Goal: Task Accomplishment & Management: Use online tool/utility

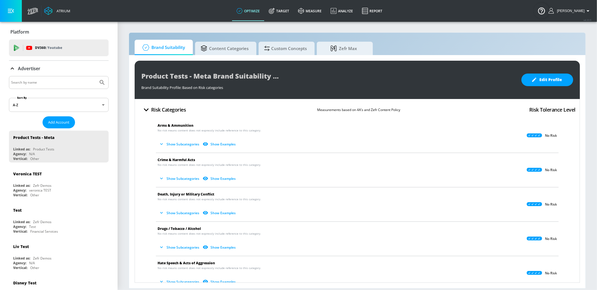
click at [44, 80] on input "Search by name" at bounding box center [53, 82] width 85 height 7
click at [96, 76] on button "Submit Search" at bounding box center [102, 82] width 12 height 12
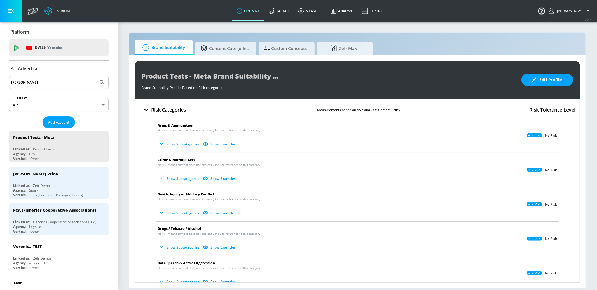
click at [46, 81] on input "[PERSON_NAME]" at bounding box center [53, 82] width 85 height 7
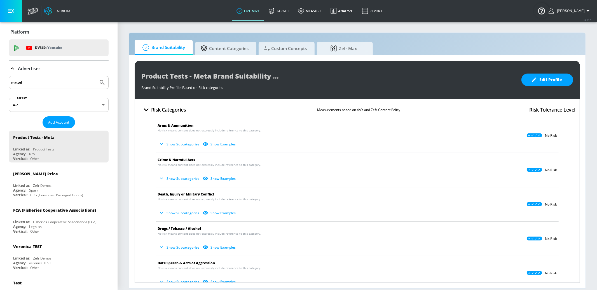
type input "mattel"
click at [96, 76] on button "Submit Search" at bounding box center [102, 82] width 12 height 12
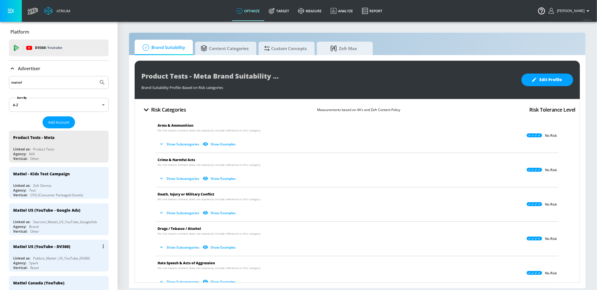
click at [78, 249] on div "Mattel US (YouTube - DV360)" at bounding box center [60, 246] width 94 height 13
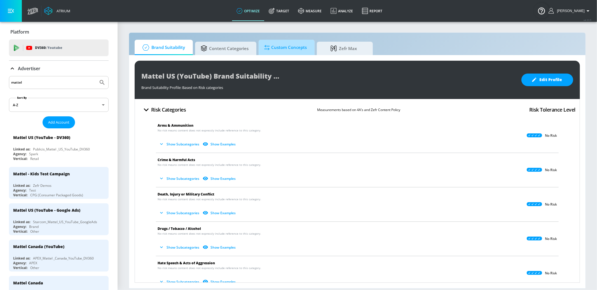
click at [278, 46] on span "Custom Concepts" at bounding box center [285, 47] width 43 height 13
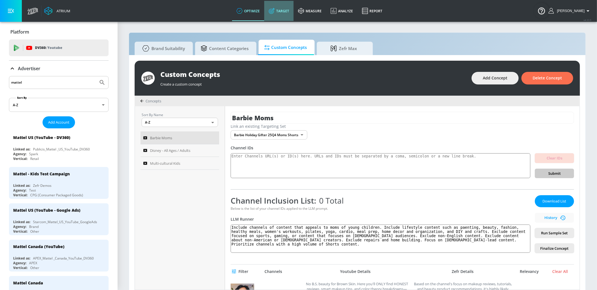
click at [294, 11] on link "Target" at bounding box center [278, 11] width 29 height 20
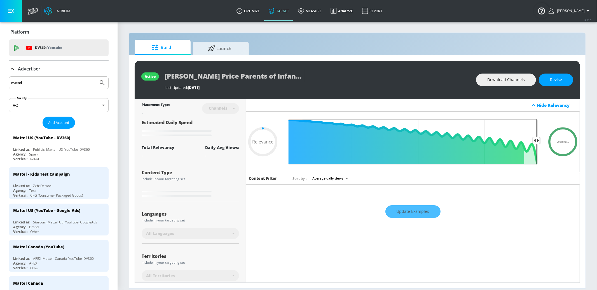
type input "0.05"
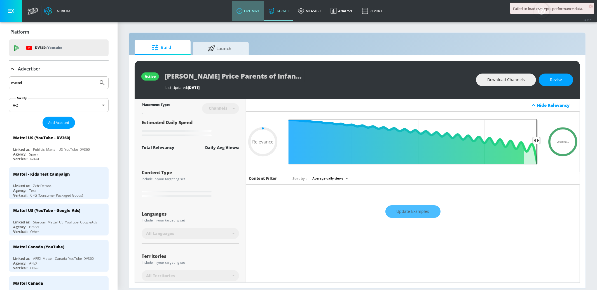
drag, startPoint x: 261, startPoint y: 6, endPoint x: 262, endPoint y: 9, distance: 3.8
click at [261, 6] on link "optimize" at bounding box center [248, 11] width 32 height 20
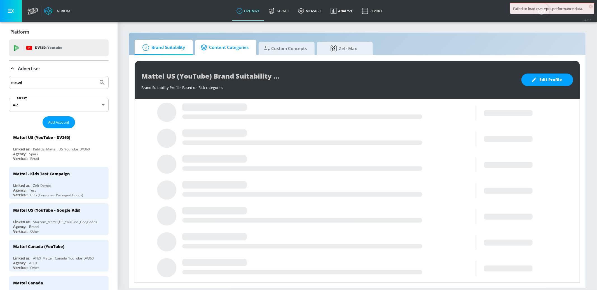
drag, startPoint x: 240, startPoint y: 43, endPoint x: 248, endPoint y: 44, distance: 8.1
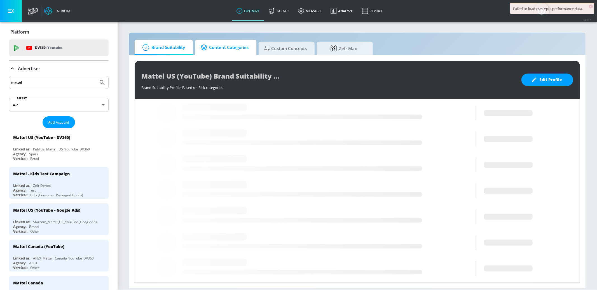
click at [239, 43] on span "Content Categories" at bounding box center [225, 47] width 48 height 13
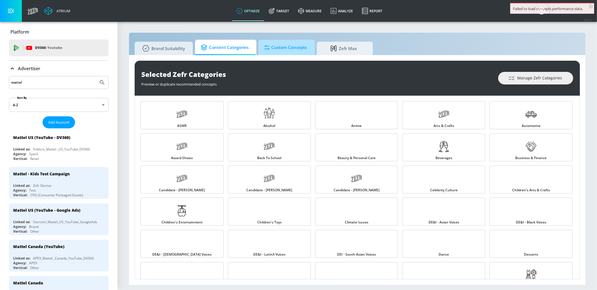
click at [277, 43] on span "Custom Concepts" at bounding box center [285, 47] width 43 height 13
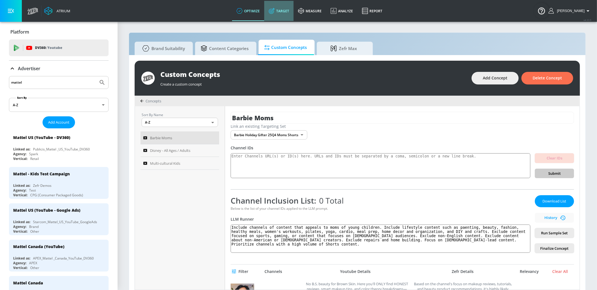
click at [294, 11] on link "Target" at bounding box center [278, 11] width 29 height 20
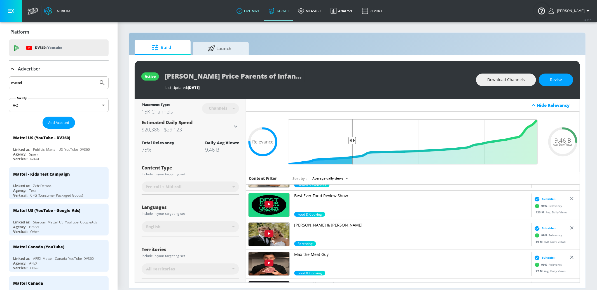
click at [259, 8] on link "optimize" at bounding box center [248, 11] width 32 height 20
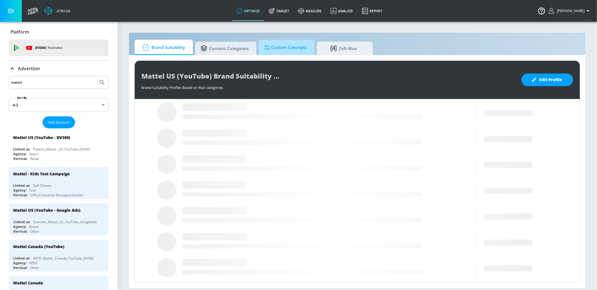
drag, startPoint x: 279, startPoint y: 47, endPoint x: 275, endPoint y: 46, distance: 5.0
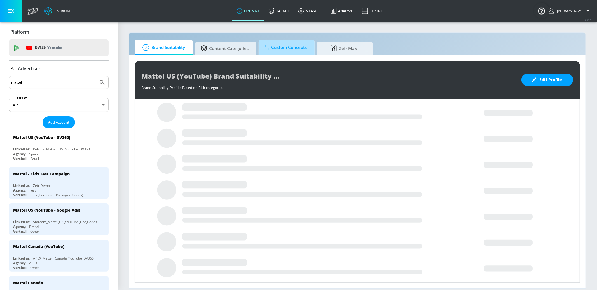
click at [279, 47] on span "Custom Concepts" at bounding box center [285, 47] width 43 height 13
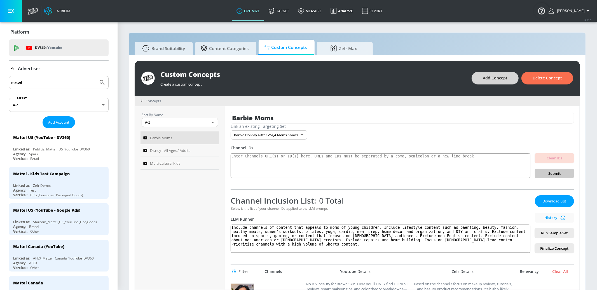
click at [502, 80] on span "Add Concept" at bounding box center [495, 78] width 25 height 7
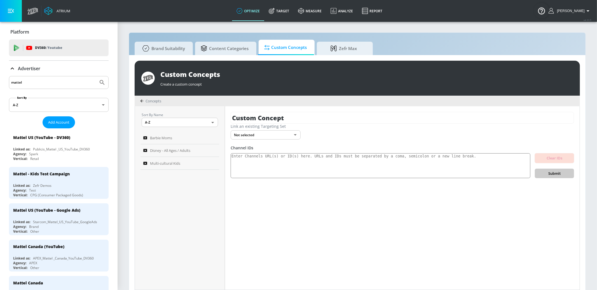
drag, startPoint x: 308, startPoint y: 118, endPoint x: 204, endPoint y: 119, distance: 103.6
click at [204, 119] on div "Sort By Name A-Z ASC ​ Barbie Moms Disney - All Ages / Adults Multi-cultural Ki…" at bounding box center [357, 198] width 445 height 184
type input "Parents of Infants"
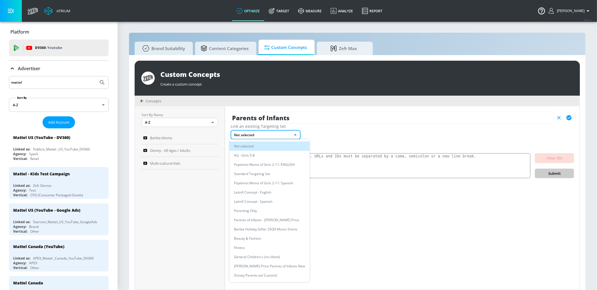
click at [272, 133] on body "Atrium optimize Target measure Analyze Report optimize Target measure Analyze R…" at bounding box center [298, 148] width 597 height 296
click at [267, 268] on li "Fisher Price Parents of Infants New" at bounding box center [270, 266] width 80 height 9
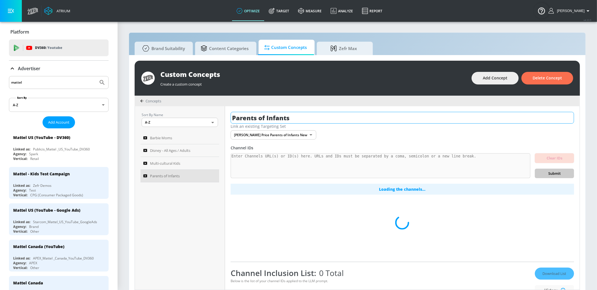
click at [310, 117] on input "Parents of Infants" at bounding box center [403, 118] width 344 height 12
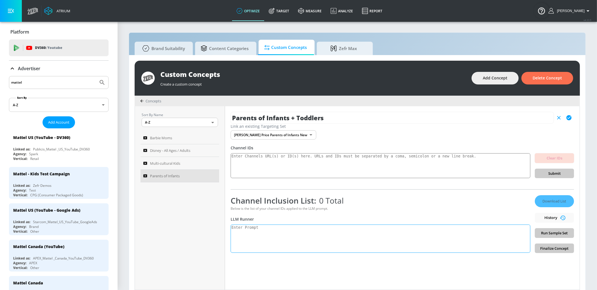
type input "Parents of Infants + Toddlers"
click at [327, 235] on textarea at bounding box center [381, 239] width 300 height 28
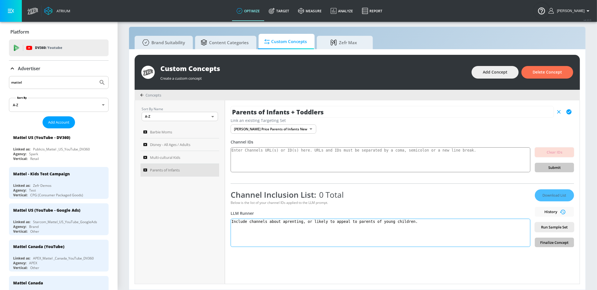
paste textarea "Parenting content offers practical guidance, expert insights, and authentic exp…"
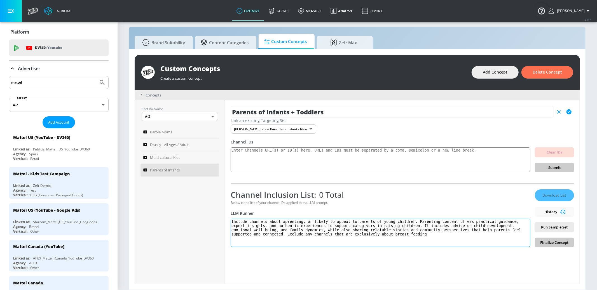
click at [288, 221] on textarea "Include channels about aprenting, or likely to appeal to parents of young child…" at bounding box center [381, 233] width 300 height 28
click at [545, 228] on span "Run Sample Set" at bounding box center [555, 227] width 30 height 6
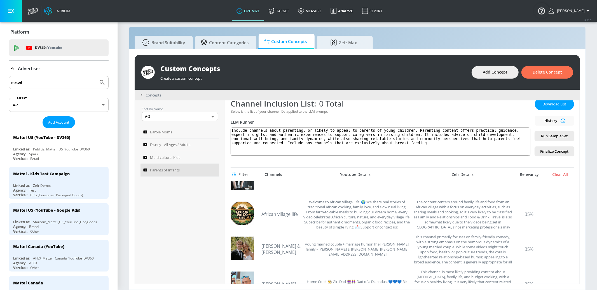
scroll to position [0, 0]
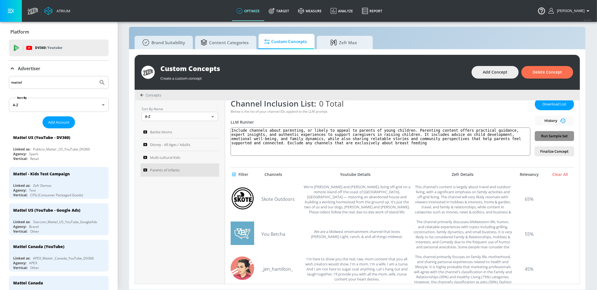
click at [553, 136] on span "Run Sample Set" at bounding box center [555, 136] width 30 height 6
click at [435, 144] on textarea "Include channels about parenting, or likely to appeal to parents of young child…" at bounding box center [381, 142] width 300 height 28
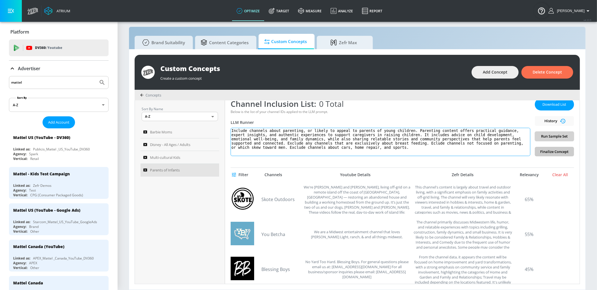
type textarea "Include channels about parenting, or likely to appeal to parents of young child…"
click at [557, 136] on span "Run Sample Set" at bounding box center [555, 136] width 30 height 6
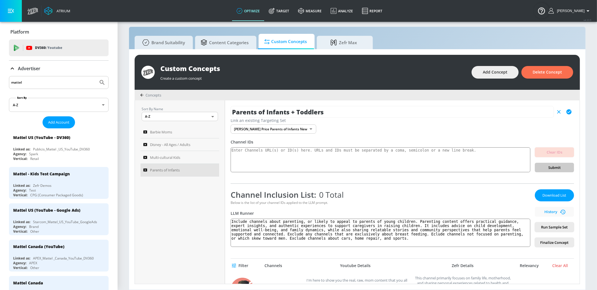
click at [554, 197] on span "Download List" at bounding box center [555, 195] width 28 height 6
click at [293, 13] on link "Target" at bounding box center [278, 11] width 29 height 20
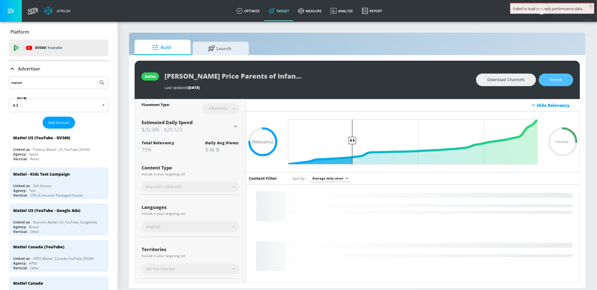
drag, startPoint x: 555, startPoint y: 81, endPoint x: 423, endPoint y: 138, distance: 143.8
click at [555, 81] on span "Revise" at bounding box center [556, 79] width 12 height 7
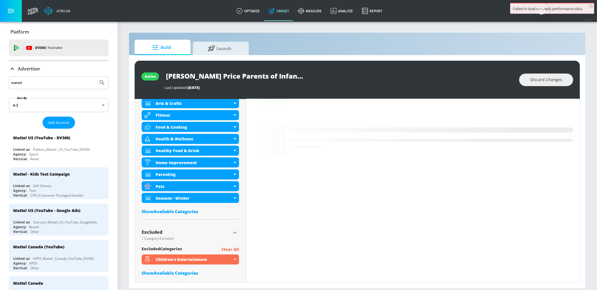
scroll to position [216, 0]
click at [177, 210] on div "Show Available Categories" at bounding box center [190, 211] width 97 height 6
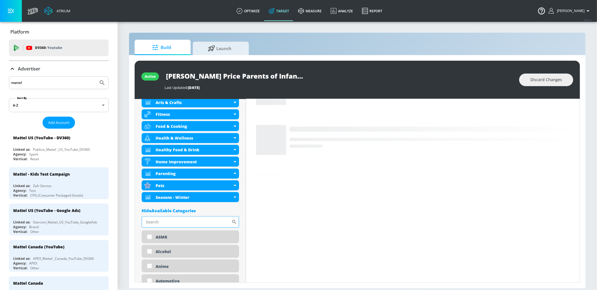
click at [192, 224] on input "Sort By" at bounding box center [187, 221] width 90 height 11
type input "paren"
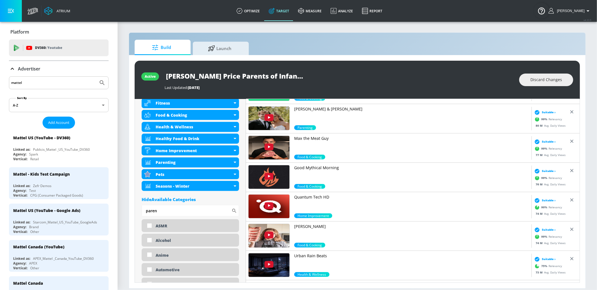
scroll to position [237, 0]
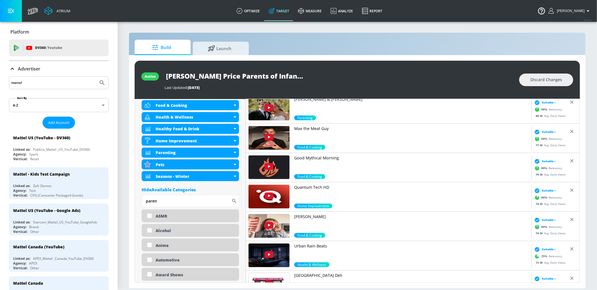
drag, startPoint x: 184, startPoint y: 201, endPoint x: 112, endPoint y: 196, distance: 72.2
click at [112, 196] on div "Atrium optimize Target measure Analyze Report optimize Target measure Analyze R…" at bounding box center [298, 145] width 597 height 290
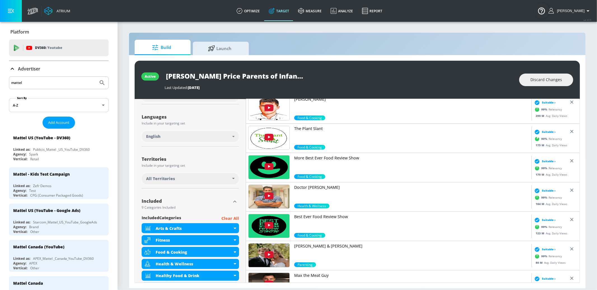
scroll to position [0, 0]
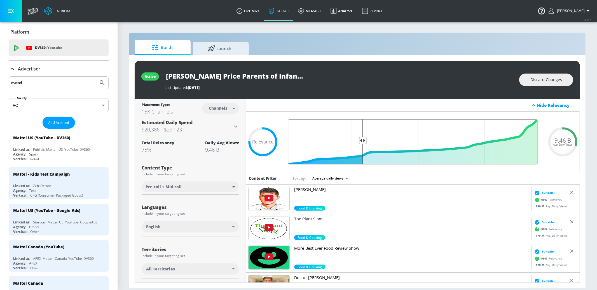
type input "0.71"
drag, startPoint x: 349, startPoint y: 142, endPoint x: 364, endPoint y: 141, distance: 14.9
click at [364, 141] on input "Final Threshold" at bounding box center [412, 142] width 255 height 45
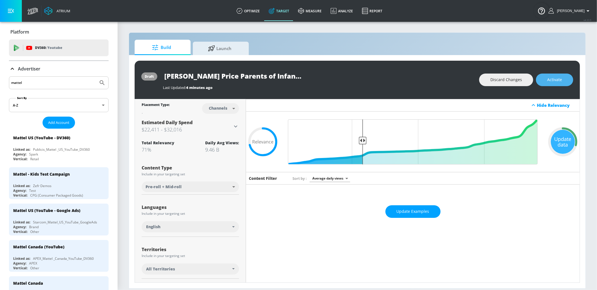
click at [555, 85] on button "Activate" at bounding box center [554, 80] width 37 height 13
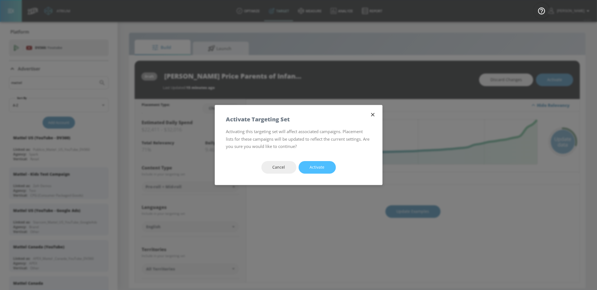
drag, startPoint x: 320, startPoint y: 165, endPoint x: 284, endPoint y: 136, distance: 46.0
click at [320, 165] on span "Activate" at bounding box center [317, 167] width 15 height 7
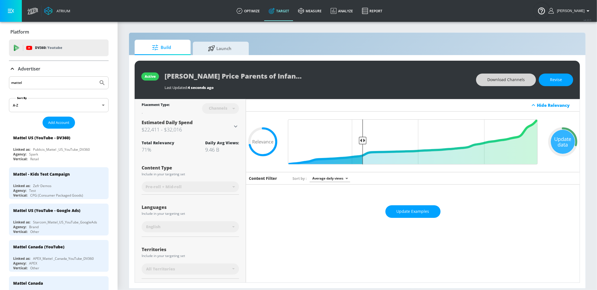
click at [489, 76] on span "Download Channels" at bounding box center [506, 79] width 38 height 7
click at [426, 211] on span "Update Examples" at bounding box center [413, 211] width 33 height 7
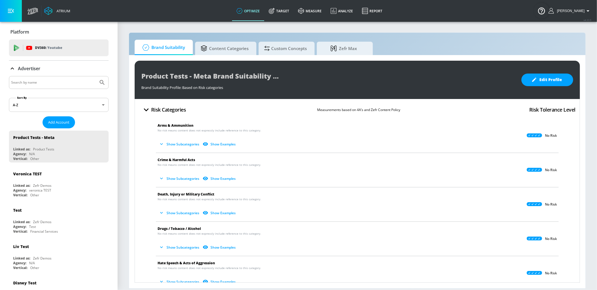
click at [59, 83] on input "Search by name" at bounding box center [53, 82] width 85 height 7
click at [96, 76] on button "Submit Search" at bounding box center [102, 82] width 12 height 12
click at [40, 83] on input "neffy" at bounding box center [53, 82] width 85 height 7
type input "ars"
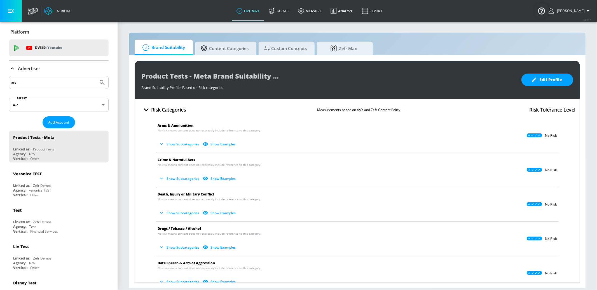
click at [96, 76] on button "Submit Search" at bounding box center [102, 82] width 12 height 12
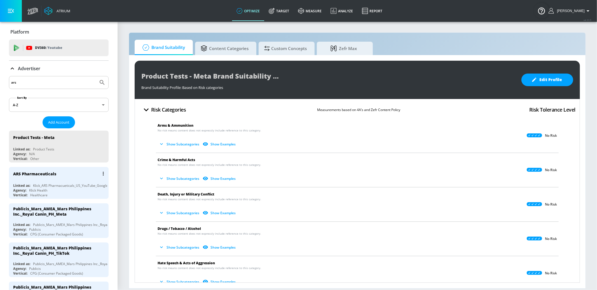
click at [78, 171] on div "ARS Pharmaceuticals" at bounding box center [60, 173] width 94 height 13
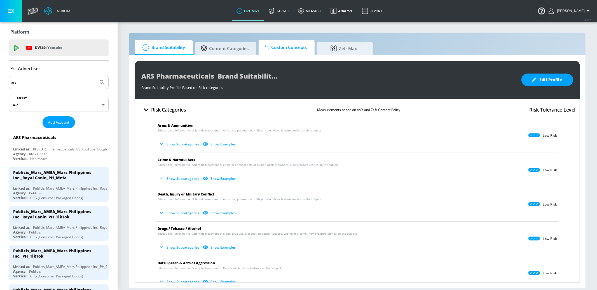
click at [286, 47] on span "Custom Concepts" at bounding box center [285, 47] width 43 height 13
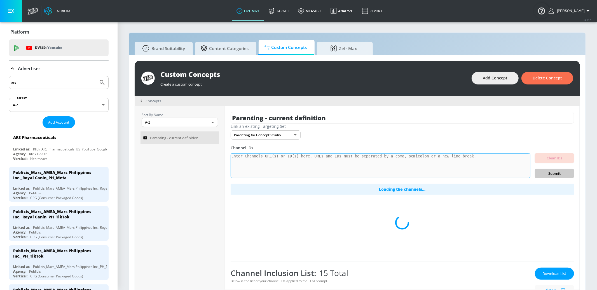
scroll to position [50, 0]
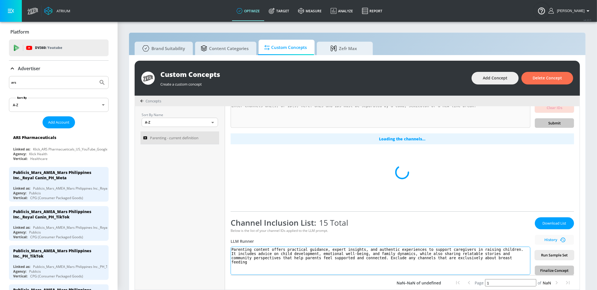
click at [294, 262] on textarea "Parenting content offers practical guidance, expert insights, and authentic exp…" at bounding box center [381, 261] width 300 height 28
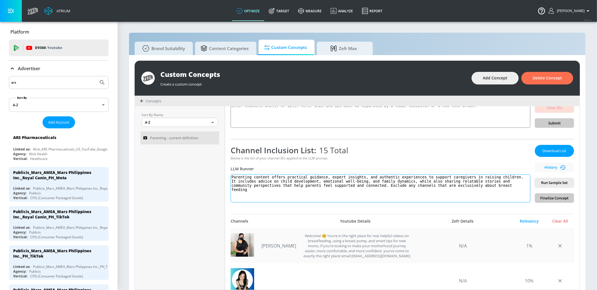
scroll to position [0, 0]
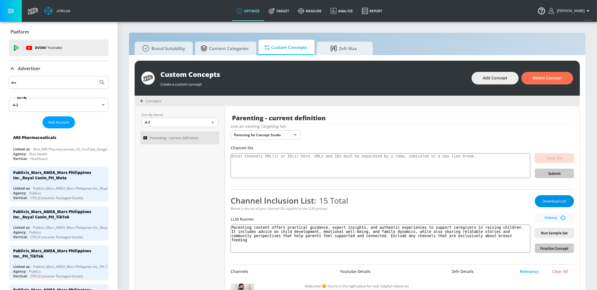
click at [556, 199] on span "Download List" at bounding box center [555, 201] width 28 height 6
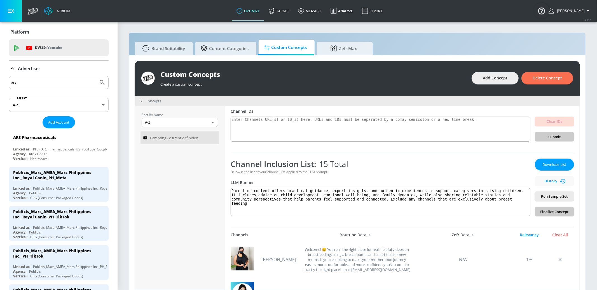
scroll to position [34, 0]
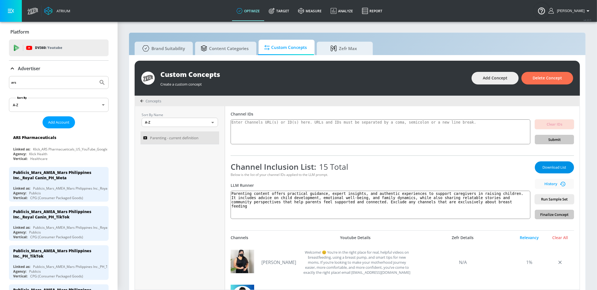
drag, startPoint x: 551, startPoint y: 159, endPoint x: 550, endPoint y: 165, distance: 5.4
click at [551, 160] on div "Channel Inclusion List: 15 Total Below is the list of your channel IDs applied …" at bounding box center [403, 188] width 344 height 64
click at [550, 165] on span "Download List" at bounding box center [555, 167] width 28 height 6
click at [560, 168] on span "Download List" at bounding box center [555, 167] width 28 height 6
click at [565, 167] on span "Download List" at bounding box center [555, 167] width 28 height 6
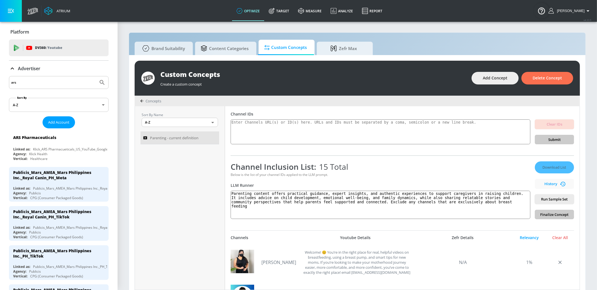
click at [411, 165] on div "Channel Inclusion List: 15 Total" at bounding box center [381, 167] width 300 height 11
click at [554, 214] on div "Download List History Run Sample Set Finalize Concept" at bounding box center [554, 191] width 39 height 58
click at [284, 209] on textarea "Parenting content offers practical guidance, expert insights, and authentic exp…" at bounding box center [381, 205] width 300 height 28
type textarea "Parenting content offers practical guidance, expert insights, and authentic exp…"
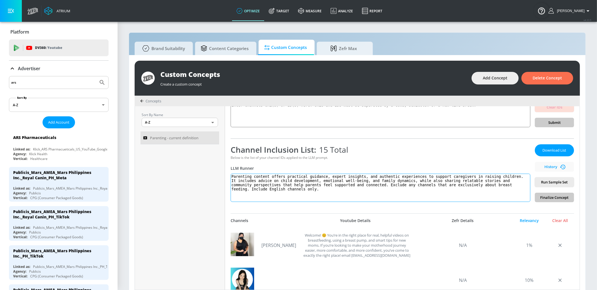
scroll to position [45, 0]
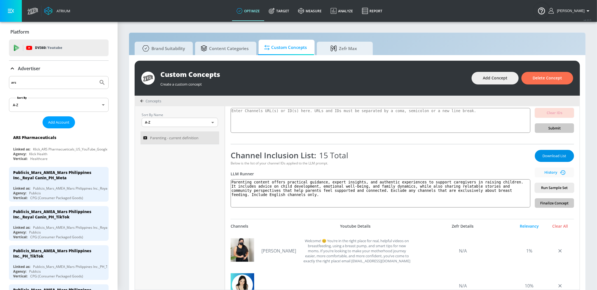
drag, startPoint x: 551, startPoint y: 148, endPoint x: 548, endPoint y: 157, distance: 8.8
click at [551, 148] on div "Channel Inclusion List: 15 Total Below is the list of your channel IDs applied …" at bounding box center [403, 176] width 344 height 64
click at [548, 157] on span "Download List" at bounding box center [555, 156] width 28 height 6
click at [552, 190] on span "Run Sample Set" at bounding box center [555, 188] width 30 height 6
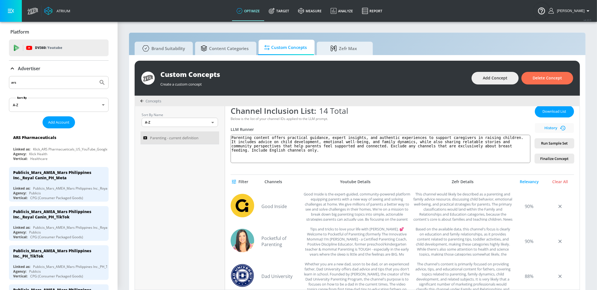
scroll to position [29, 0]
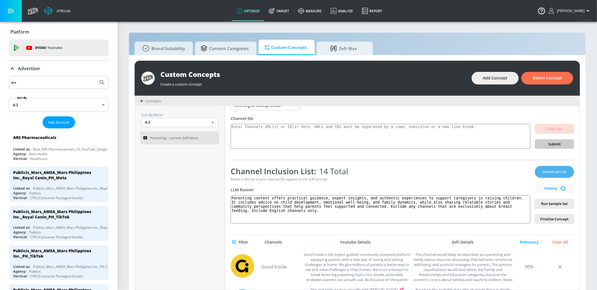
click at [553, 174] on span "Download List" at bounding box center [555, 172] width 28 height 6
click at [552, 172] on span "Download List" at bounding box center [555, 172] width 28 height 6
click at [562, 221] on span "Finalize Concept" at bounding box center [555, 219] width 30 height 6
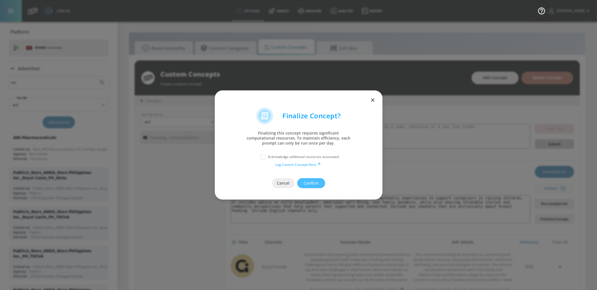
click at [309, 155] on div "Acknowledge additional resources associated" at bounding box center [298, 157] width 145 height 10
click at [261, 158] on input "checkbox" at bounding box center [263, 157] width 10 height 10
checkbox input "true"
click at [303, 182] on button "Confirm" at bounding box center [311, 183] width 28 height 10
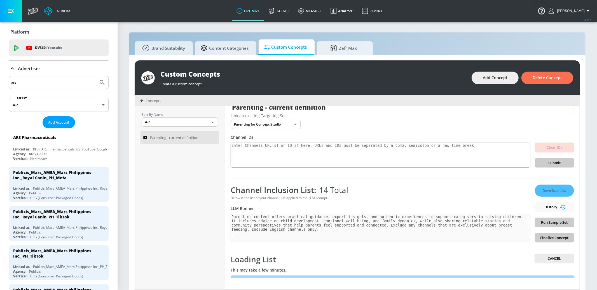
scroll to position [10, 0]
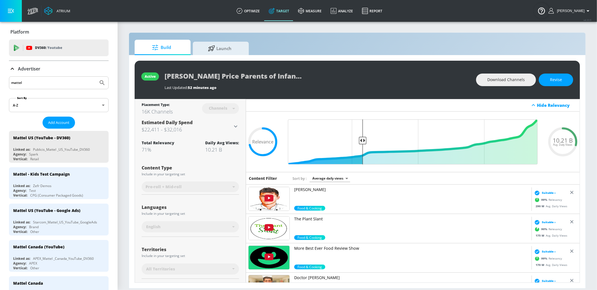
drag, startPoint x: 549, startPoint y: 81, endPoint x: 532, endPoint y: 92, distance: 19.7
click at [542, 86] on div "active Fisher Price Parents of Infants New Last Updated: 52 minutes ago Downloa…" at bounding box center [357, 80] width 445 height 38
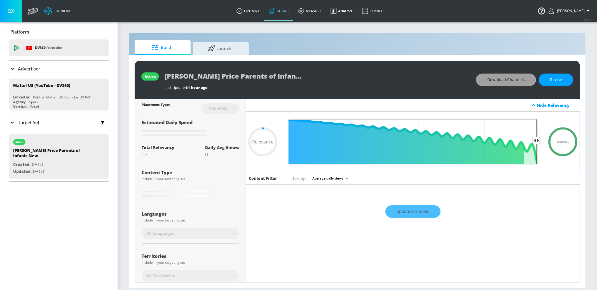
click at [494, 80] on span "Download Channels" at bounding box center [506, 79] width 38 height 7
type input "0.05"
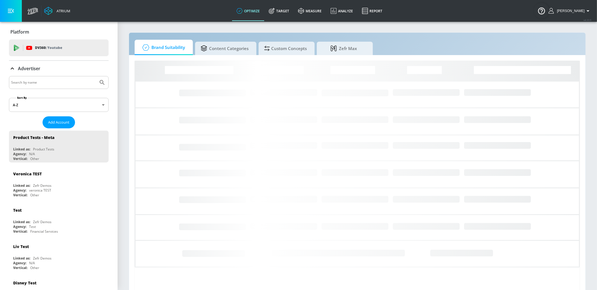
click at [80, 81] on input "Search by name" at bounding box center [53, 82] width 85 height 7
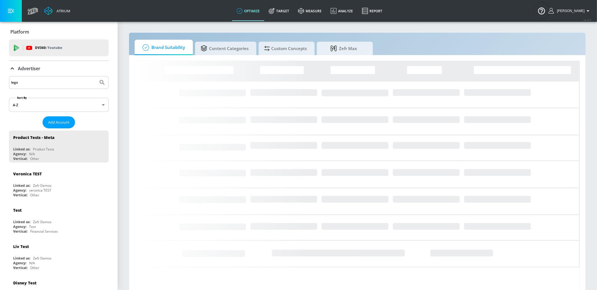
type input "lego"
click at [96, 76] on button "Submit Search" at bounding box center [102, 82] width 12 height 12
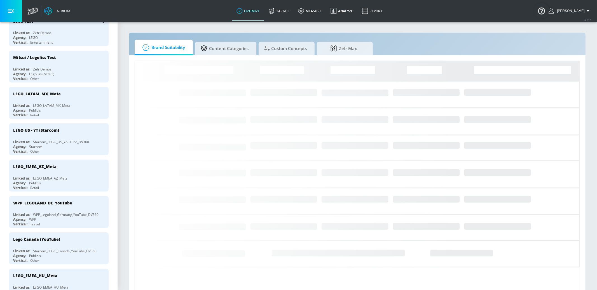
scroll to position [218, 0]
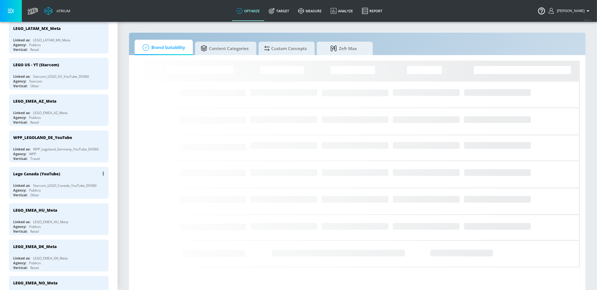
click at [81, 190] on div "Agency: Publicis" at bounding box center [60, 190] width 94 height 5
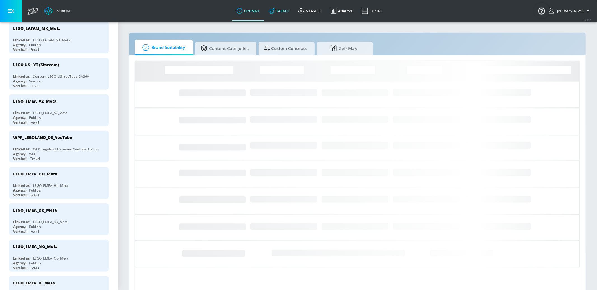
click at [275, 11] on icon at bounding box center [272, 11] width 6 height 6
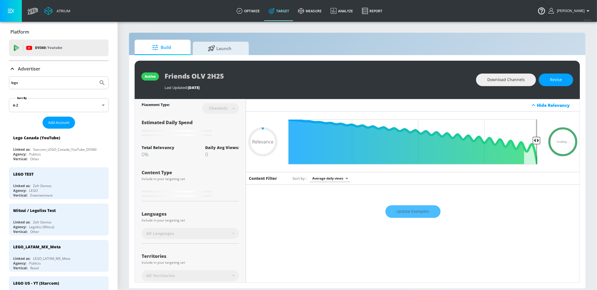
click at [14, 66] on icon at bounding box center [12, 69] width 7 height 7
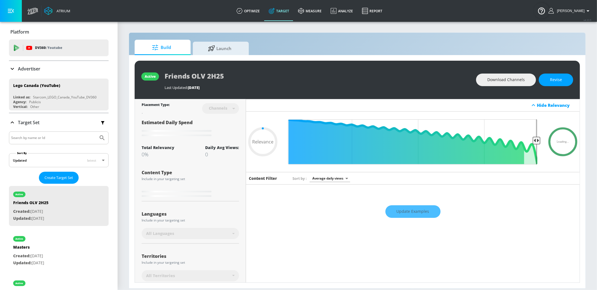
click at [13, 69] on icon at bounding box center [12, 69] width 3 height 2
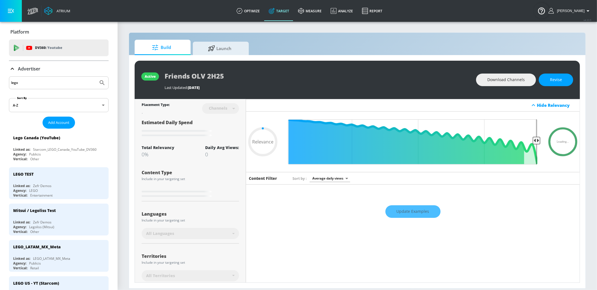
click at [13, 69] on icon at bounding box center [12, 69] width 3 height 2
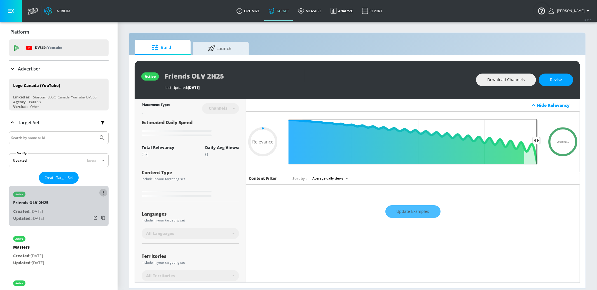
click at [101, 192] on button "list of Target Set" at bounding box center [103, 193] width 8 height 8
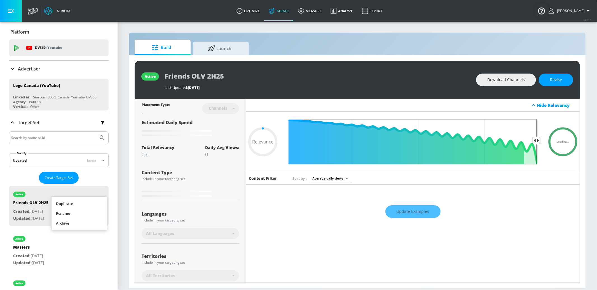
click at [86, 205] on li "Duplicate" at bounding box center [79, 204] width 55 height 10
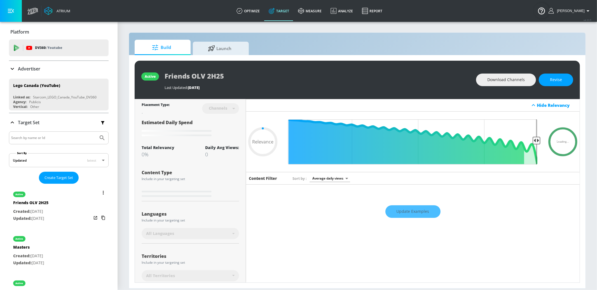
type input "0.05"
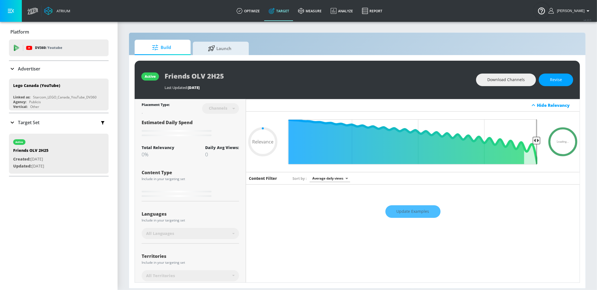
click at [36, 121] on p "Target Set" at bounding box center [29, 123] width 22 height 6
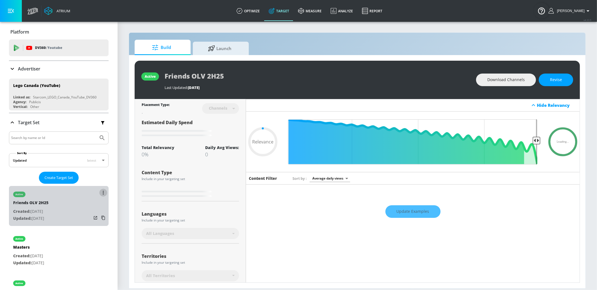
click at [102, 189] on button "list of Target Set" at bounding box center [103, 193] width 8 height 8
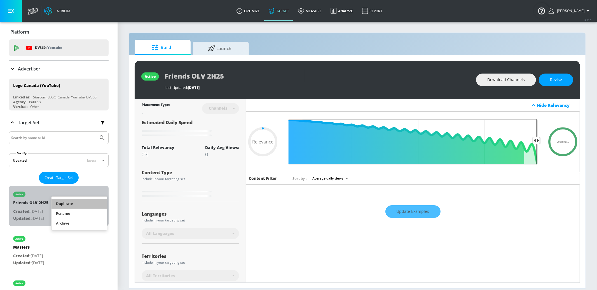
click at [94, 199] on li "Duplicate" at bounding box center [79, 204] width 55 height 10
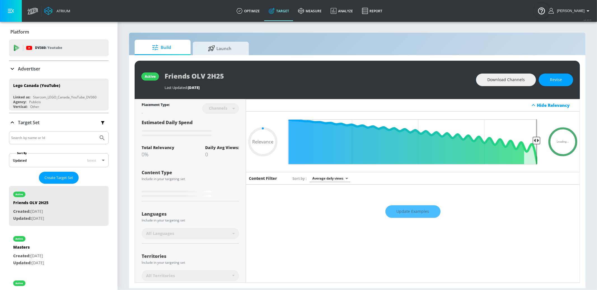
type input "0.05"
click at [64, 180] on span "Create Target Set" at bounding box center [59, 178] width 29 height 6
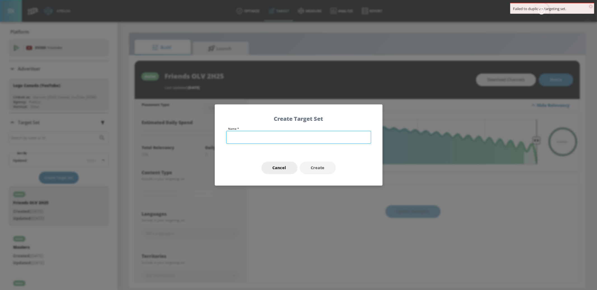
click at [270, 141] on input "text" at bounding box center [298, 137] width 145 height 13
paste input "Holiday YouTube OLV 2H25"
type input "Holiday YouTube OLV 2H25"
click at [318, 169] on span "Create" at bounding box center [318, 168] width 14 height 7
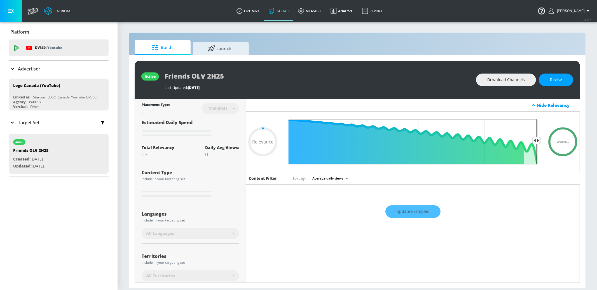
click at [16, 119] on div "Target Set" at bounding box center [24, 122] width 31 height 7
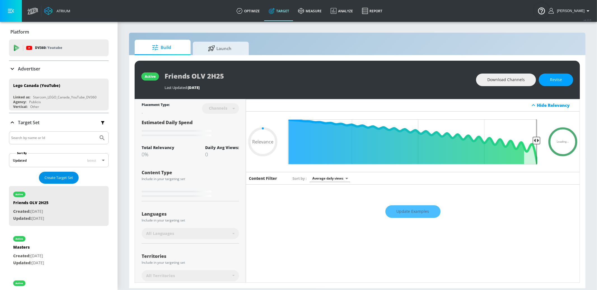
click at [64, 179] on span "Create Target Set" at bounding box center [59, 178] width 29 height 6
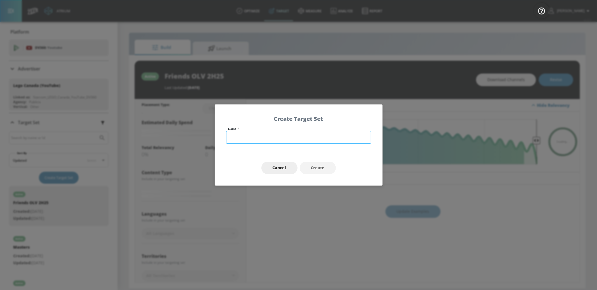
click at [274, 136] on input "text" at bounding box center [298, 137] width 145 height 13
paste input "Holiday YouTube OLV 2H25"
type input "Holiday YouTube OLV 2H25"
click at [327, 170] on button "Create" at bounding box center [318, 168] width 36 height 13
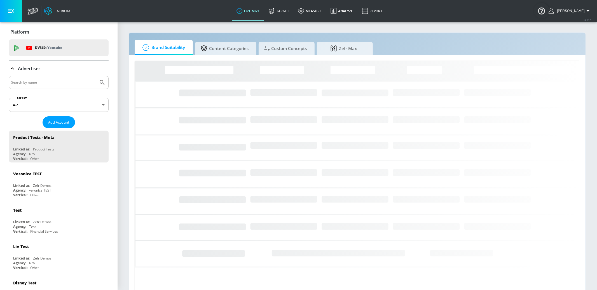
click at [56, 81] on input "Search by name" at bounding box center [53, 82] width 85 height 7
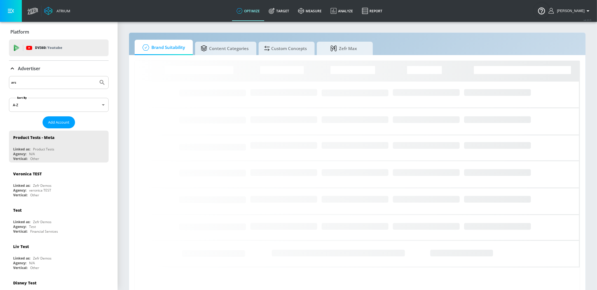
click at [96, 76] on button "Submit Search" at bounding box center [102, 82] width 12 height 12
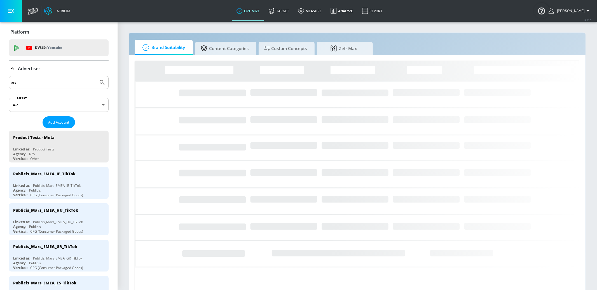
click at [48, 82] on input "ars" at bounding box center [53, 82] width 85 height 7
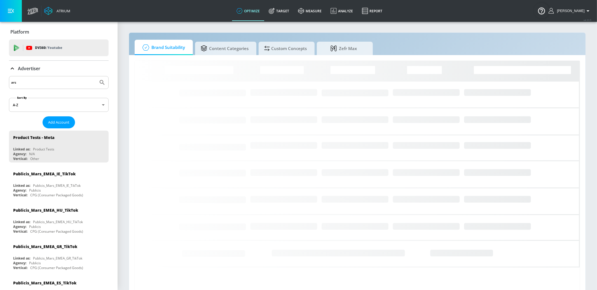
type input "ars"
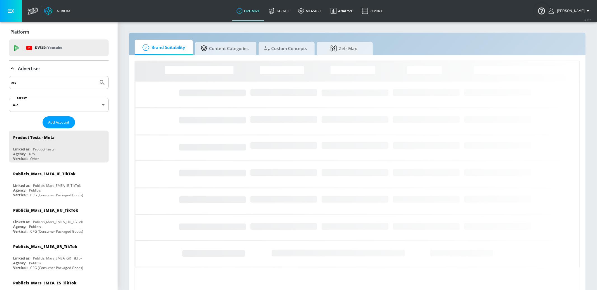
click at [96, 76] on button "Submit Search" at bounding box center [102, 82] width 12 height 12
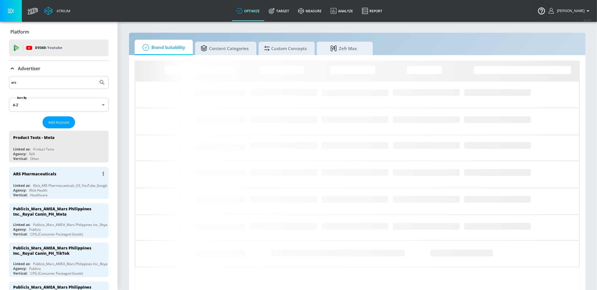
click at [78, 178] on div "ARS Pharmaceuticals" at bounding box center [60, 173] width 94 height 13
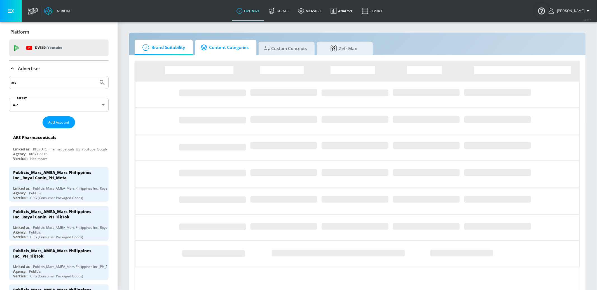
click at [222, 47] on span "Content Categories" at bounding box center [225, 47] width 48 height 13
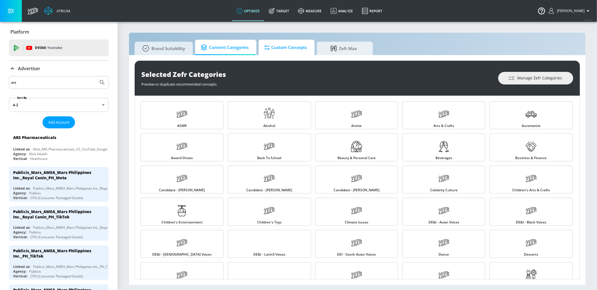
click at [270, 48] on div at bounding box center [267, 48] width 7 height 6
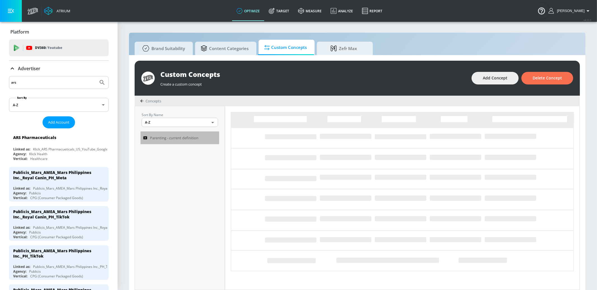
drag, startPoint x: 187, startPoint y: 140, endPoint x: 258, endPoint y: 2, distance: 154.8
click at [187, 140] on span "Parenting - current definition" at bounding box center [174, 138] width 48 height 7
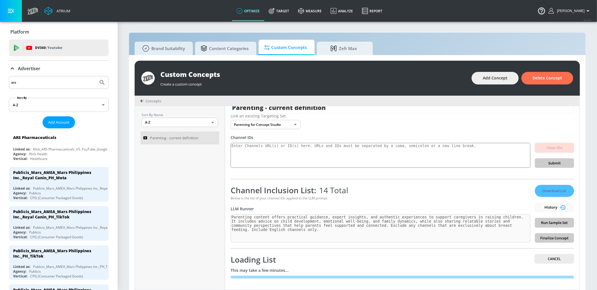
scroll to position [10, 0]
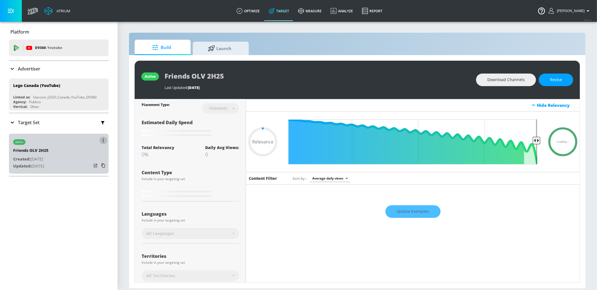
click at [105, 140] on button "button" at bounding box center [103, 141] width 8 height 8
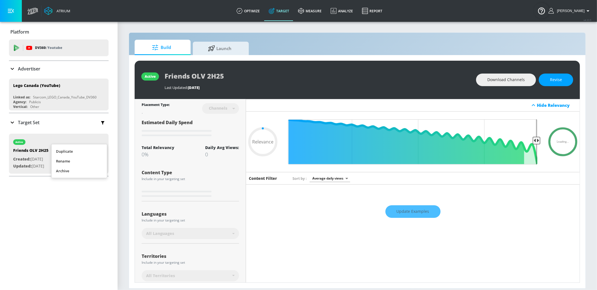
click at [92, 150] on li "Duplicate" at bounding box center [79, 152] width 55 height 10
type input "0.05"
click at [254, 16] on link "optimize" at bounding box center [248, 11] width 32 height 20
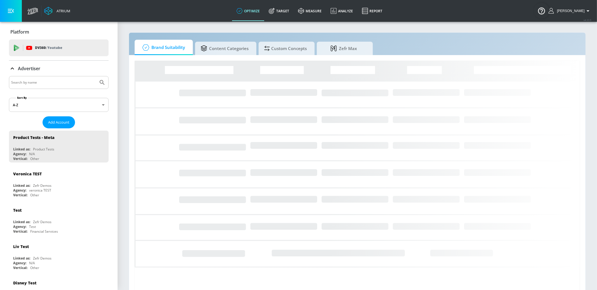
click at [43, 81] on input "Search by name" at bounding box center [53, 82] width 85 height 7
click at [96, 76] on button "Submit Search" at bounding box center [102, 82] width 12 height 12
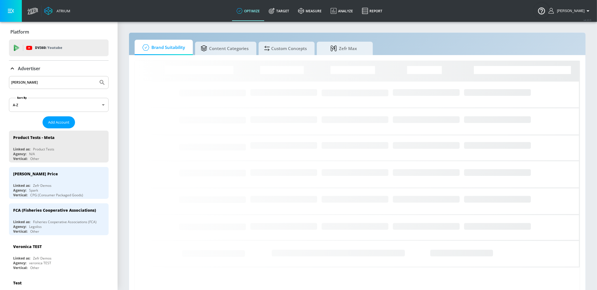
drag, startPoint x: 38, startPoint y: 80, endPoint x: 50, endPoint y: 88, distance: 14.4
click at [50, 88] on div "fisher" at bounding box center [59, 82] width 100 height 13
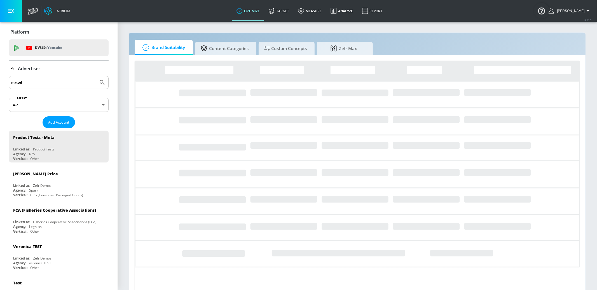
type input "mattel"
click at [96, 76] on button "Submit Search" at bounding box center [102, 82] width 12 height 12
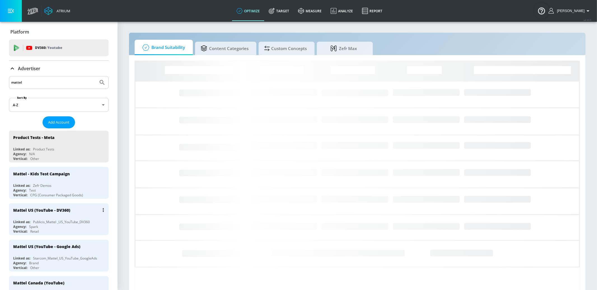
click at [89, 208] on div "Mattel US (YouTube - DV360)" at bounding box center [60, 210] width 94 height 13
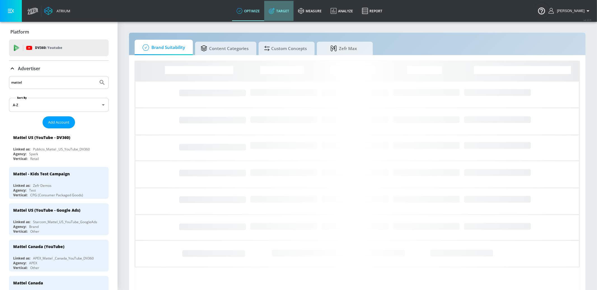
click at [288, 13] on link "Target" at bounding box center [278, 11] width 29 height 20
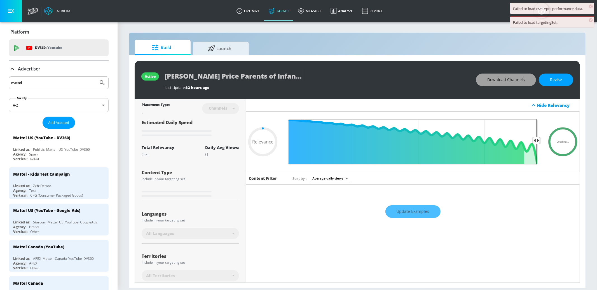
click at [502, 78] on span "Download Channels" at bounding box center [506, 79] width 38 height 7
type input "0.05"
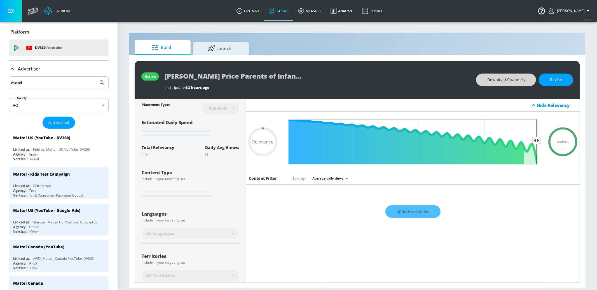
click at [34, 84] on input "mattel" at bounding box center [53, 82] width 85 height 7
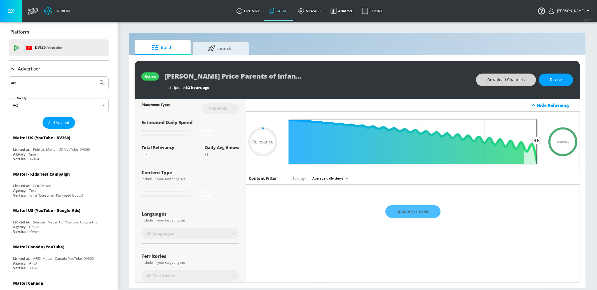
type input "ars"
click at [96, 77] on button "Submit Search" at bounding box center [102, 83] width 12 height 12
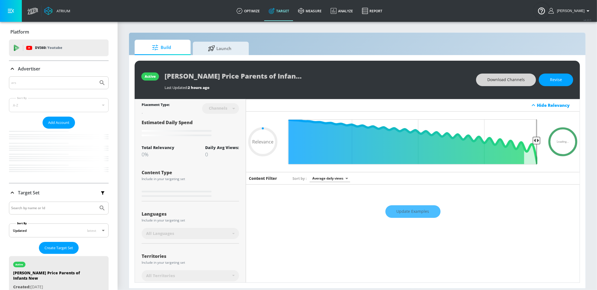
type input "0.05"
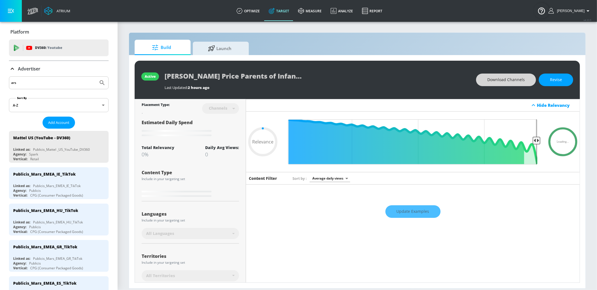
click at [52, 80] on input "ars" at bounding box center [53, 82] width 85 height 7
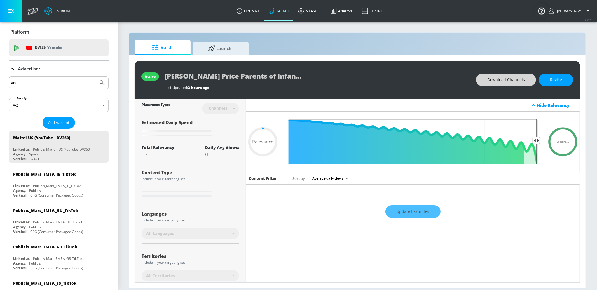
type input "r"
type input "ars p"
click at [96, 77] on button "Submit Search" at bounding box center [102, 83] width 12 height 12
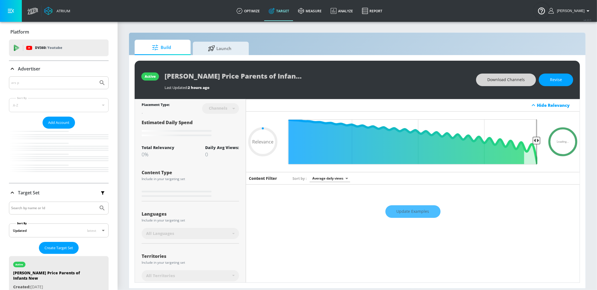
type input "0.05"
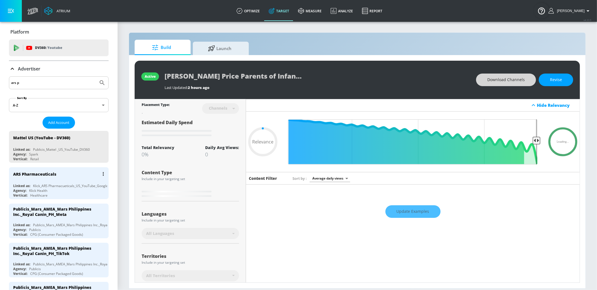
click at [68, 172] on div "ARS Pharmaceuticals" at bounding box center [60, 173] width 94 height 13
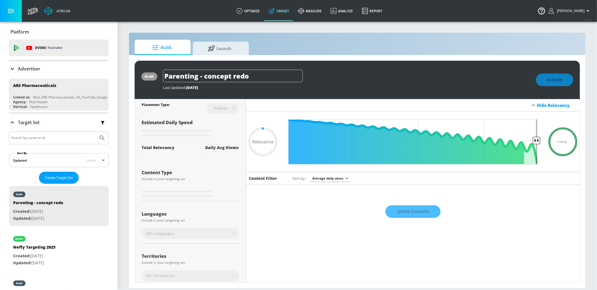
type input "0.05"
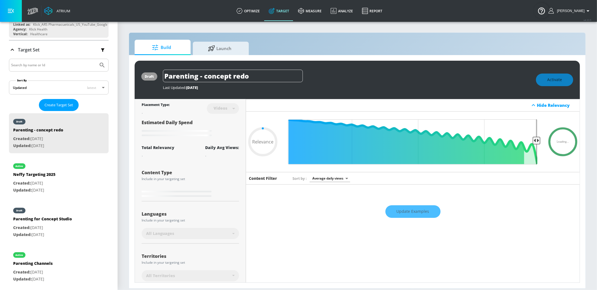
scroll to position [102, 0]
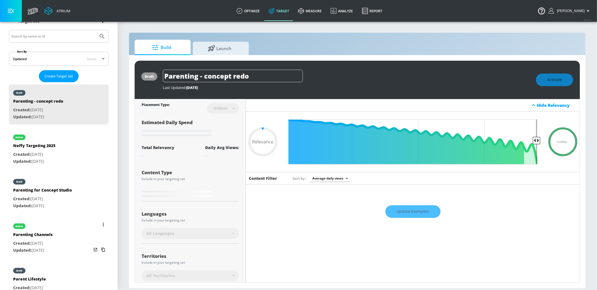
click at [65, 237] on div "active Parenting Channels Created: Sep. 23, 2025 Updated: Sep. 23, 2025" at bounding box center [59, 238] width 100 height 40
type input "Parenting Channels"
type input "channels"
type input "0.05"
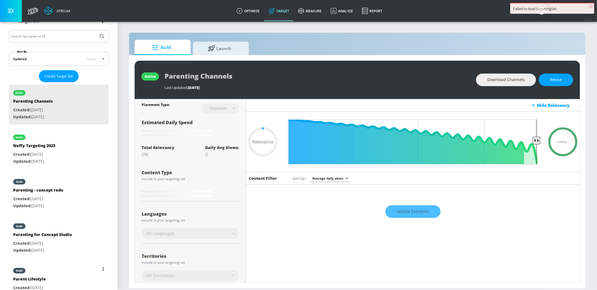
click at [70, 276] on div "draft Parent Lifestyle Created: Sep. 22, 2025 Updated: Sep. 23, 2025" at bounding box center [59, 283] width 100 height 40
type input "Parent Lifestyle"
type input "videos"
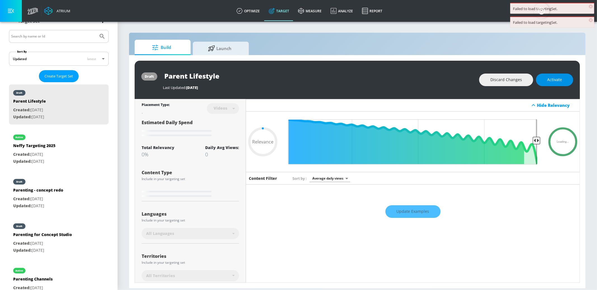
click at [562, 82] on span "Activate" at bounding box center [554, 79] width 15 height 7
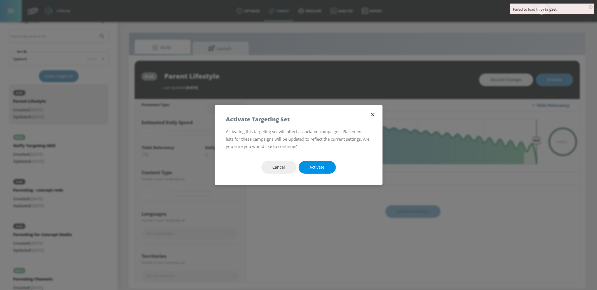
click at [317, 168] on span "Activate" at bounding box center [317, 167] width 15 height 7
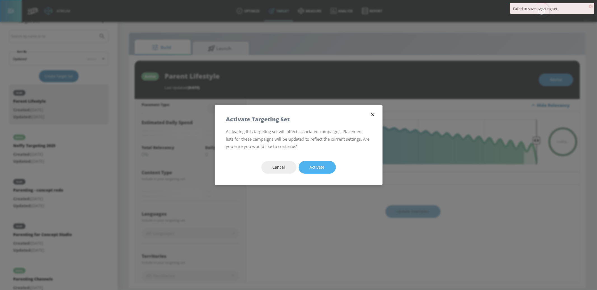
click at [310, 172] on button "Activate" at bounding box center [317, 167] width 37 height 13
type input "0.6"
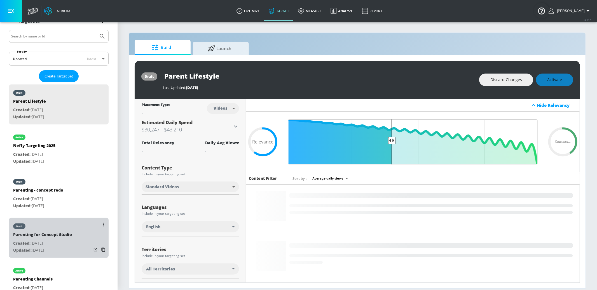
click at [73, 235] on div "draft Parenting for Concept Studio Created: Sep. 23, 2025 Updated: Sep. 24, 2025" at bounding box center [59, 238] width 100 height 40
type input "Parenting for Concept Studio"
type input "channels"
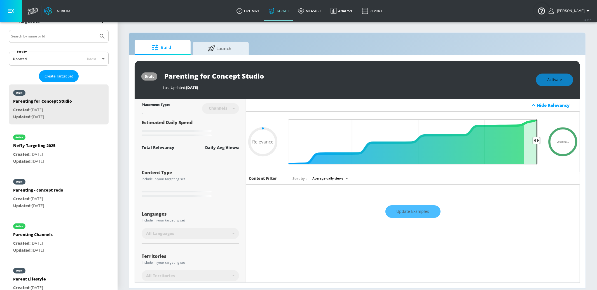
type input "0.62"
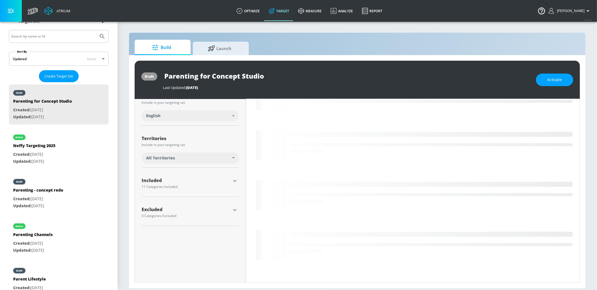
scroll to position [111, 0]
click at [234, 180] on icon "button" at bounding box center [234, 181] width 3 height 2
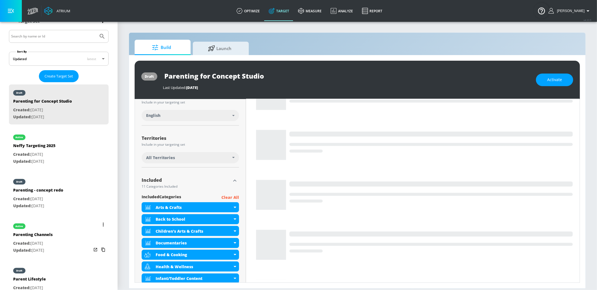
drag, startPoint x: 64, startPoint y: 237, endPoint x: 175, endPoint y: 205, distance: 115.9
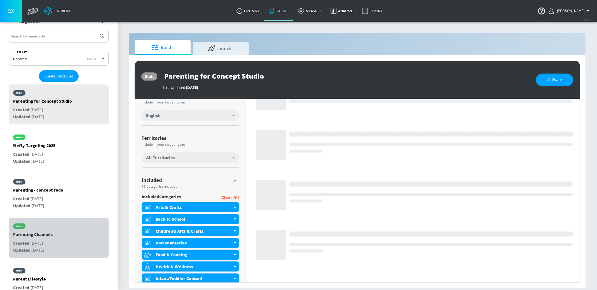
click at [64, 237] on div "active Parenting Channels Created: Sep. 23, 2025 Updated: Sep. 23, 2025" at bounding box center [59, 238] width 100 height 40
type input "Parenting Channels"
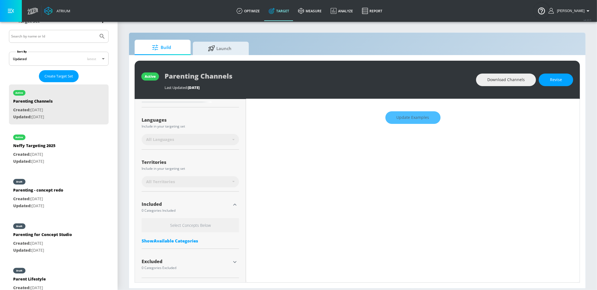
scroll to position [94, 0]
type input "0.7"
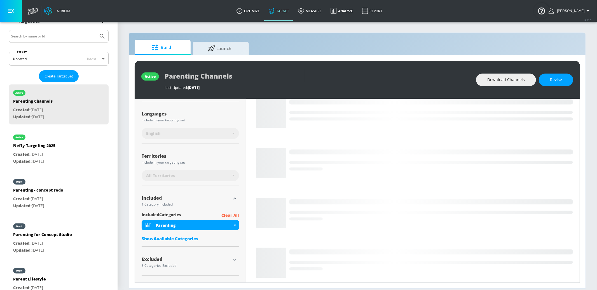
scroll to position [111, 0]
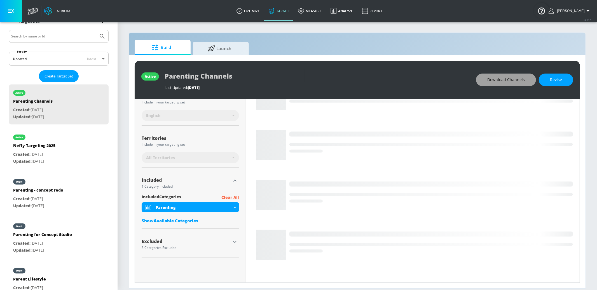
click at [497, 82] on span "Download Channels" at bounding box center [506, 79] width 38 height 7
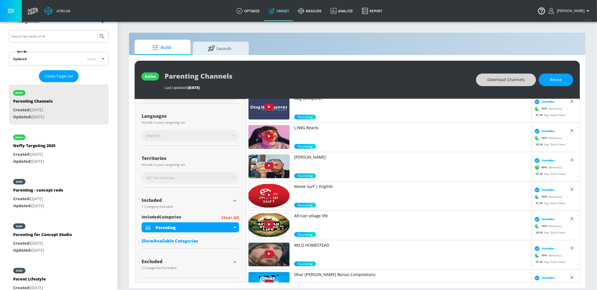
scroll to position [0, 0]
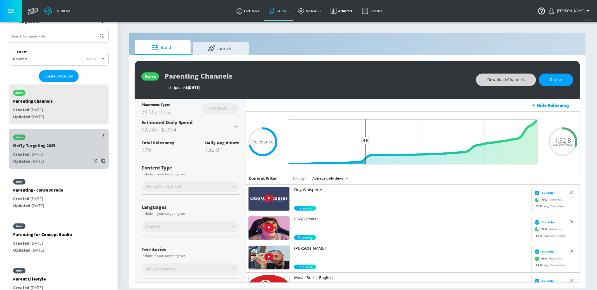
click at [71, 159] on div "active Neffy Targeting 2025 Created: May. 29, 2025 Updated: Oct. 09, 2025" at bounding box center [59, 149] width 100 height 40
type input "Neffy Targeting 2025"
type input "0.05"
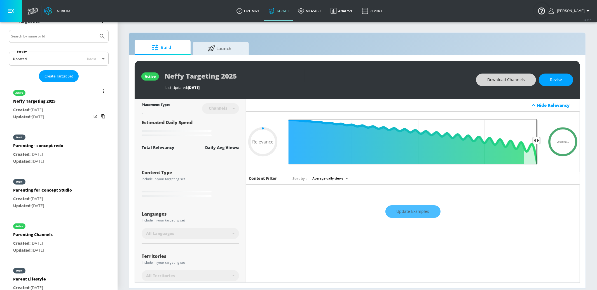
scroll to position [101, 0]
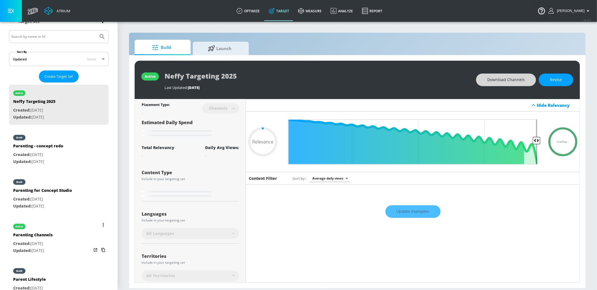
click at [65, 274] on div "draft Parent Lifestyle Created: Sep. 22, 2025 Updated: Sep. 23, 2025" at bounding box center [59, 283] width 100 height 40
type input "Parent Lifestyle"
type input "videos"
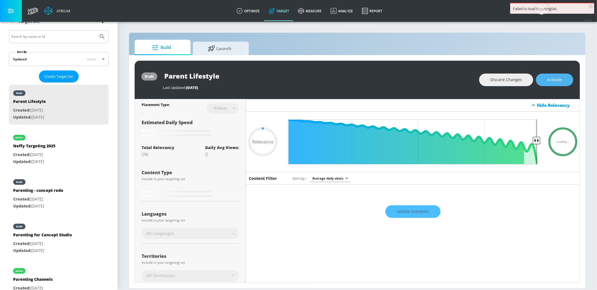
click at [551, 79] on span "Activate" at bounding box center [554, 79] width 15 height 7
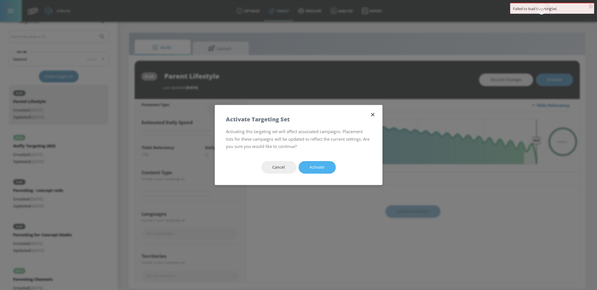
click at [317, 164] on span "Activate" at bounding box center [317, 167] width 15 height 7
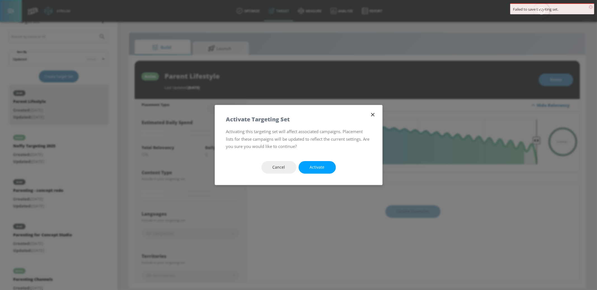
type input "0.6"
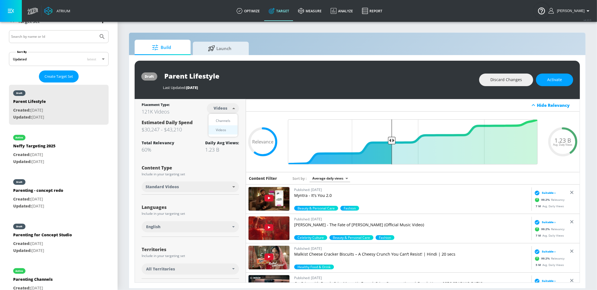
click at [223, 105] on body "Atrium optimize Target measure Analyze Report optimize Target measure Analyze R…" at bounding box center [298, 145] width 597 height 290
click at [226, 121] on div "Channels" at bounding box center [223, 121] width 20 height 6
type input "channels"
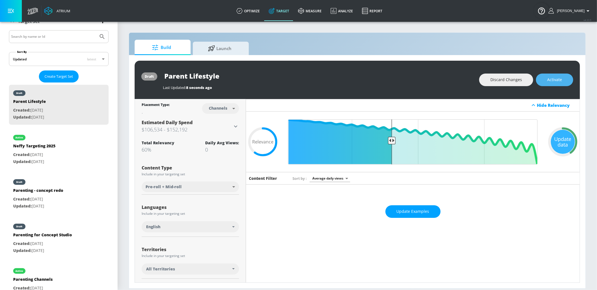
click at [547, 79] on span "Activate" at bounding box center [554, 79] width 15 height 7
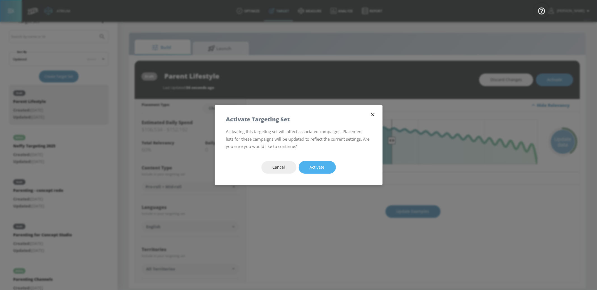
click at [321, 165] on span "Activate" at bounding box center [317, 167] width 15 height 7
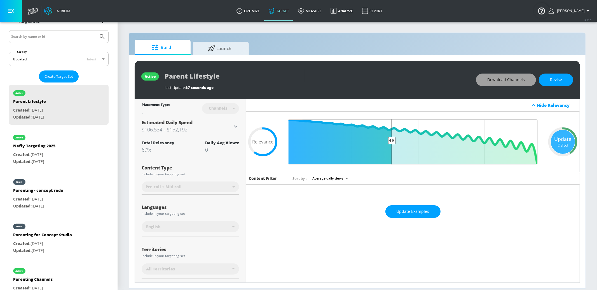
click at [503, 79] on span "Download Channels" at bounding box center [506, 79] width 38 height 7
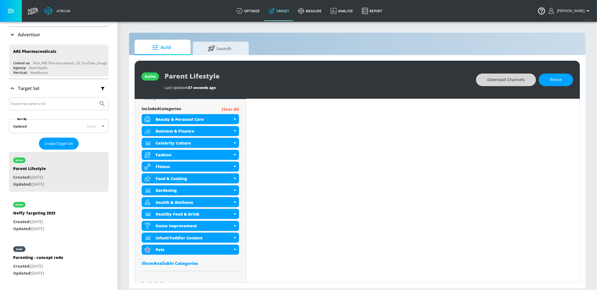
scroll to position [27, 0]
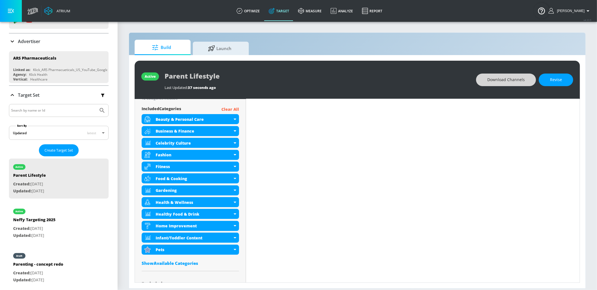
drag, startPoint x: 22, startPoint y: 39, endPoint x: 45, endPoint y: 56, distance: 28.2
click at [22, 39] on p "Advertiser" at bounding box center [29, 41] width 22 height 6
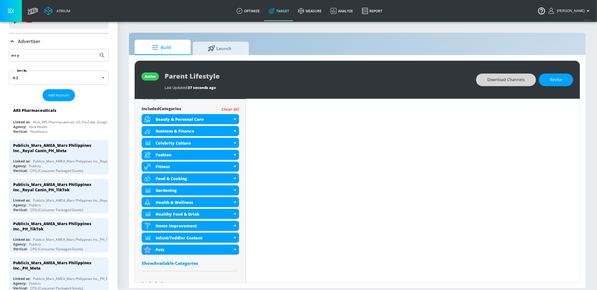
click at [36, 57] on input "ars p" at bounding box center [53, 55] width 85 height 7
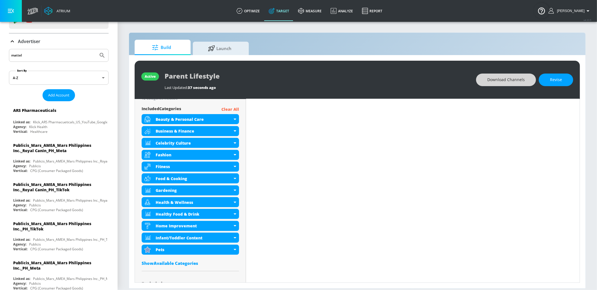
type input "mattel"
click at [96, 49] on button "Submit Search" at bounding box center [102, 55] width 12 height 12
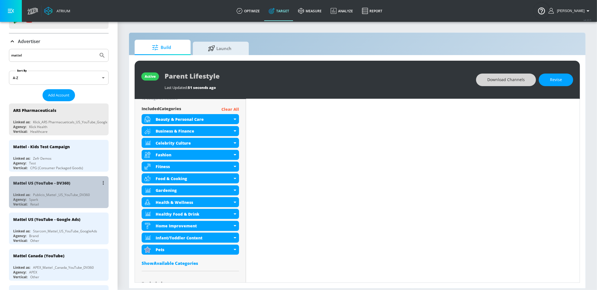
click at [81, 182] on div "Mattel US (YouTube - DV360)" at bounding box center [60, 182] width 94 height 13
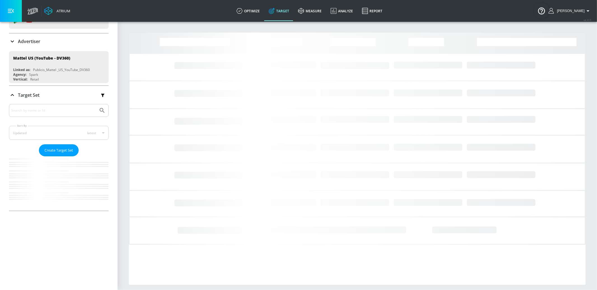
click at [14, 41] on icon at bounding box center [12, 41] width 7 height 7
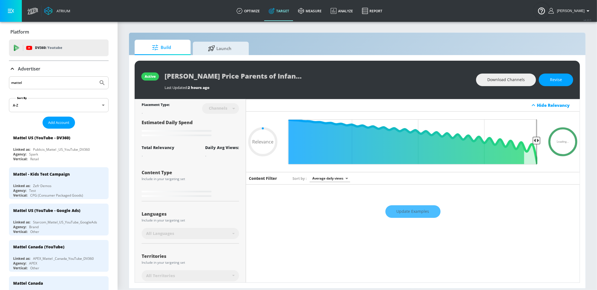
click at [17, 66] on div "Advertiser" at bounding box center [24, 69] width 31 height 7
type input "0.71"
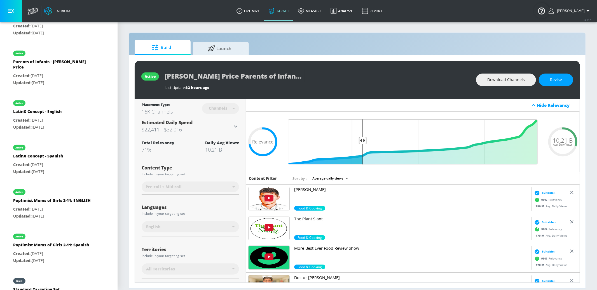
scroll to position [512, 0]
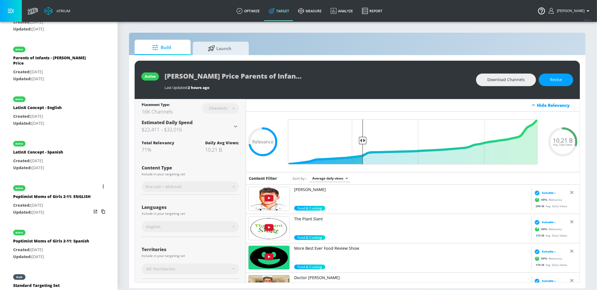
click at [70, 202] on p "Created: Oct. 04, 2024" at bounding box center [52, 205] width 78 height 7
type input "Poptimist Moms of Girls 2-11: ENGLISH"
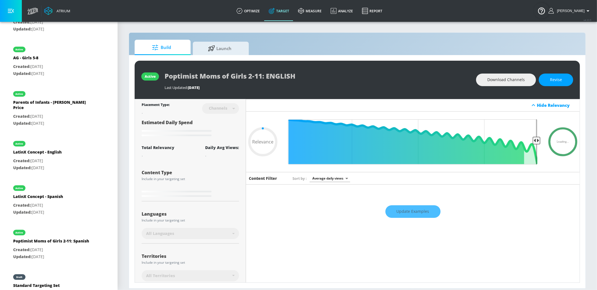
type input "0.7"
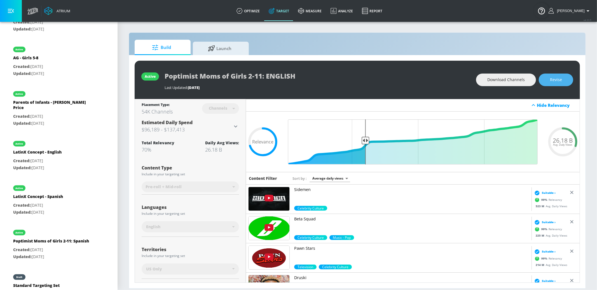
click at [554, 79] on span "Revise" at bounding box center [556, 79] width 12 height 7
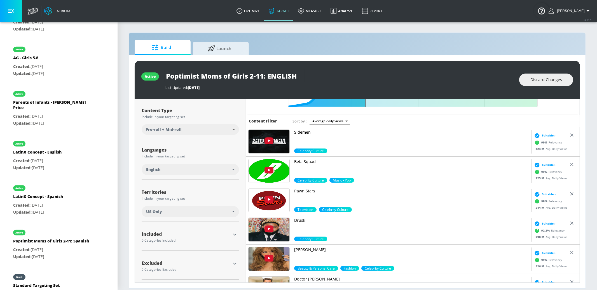
scroll to position [59, 0]
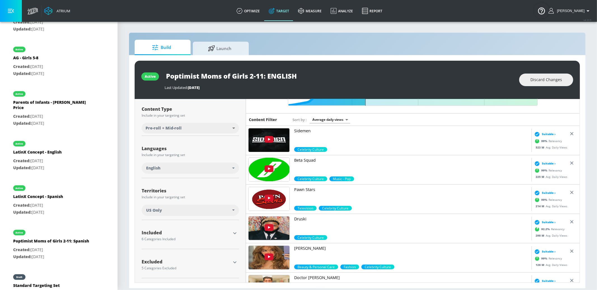
click at [232, 264] on icon "button" at bounding box center [235, 262] width 7 height 7
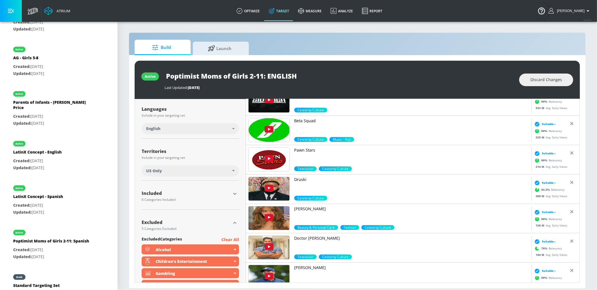
scroll to position [124, 0]
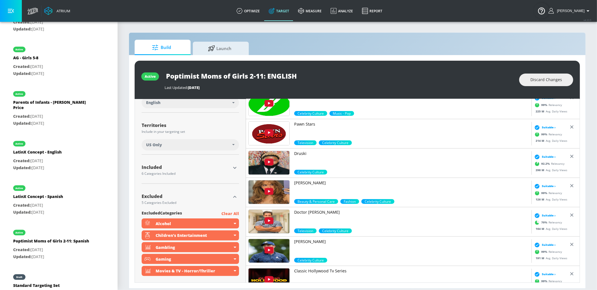
click at [232, 169] on icon "button" at bounding box center [235, 168] width 7 height 7
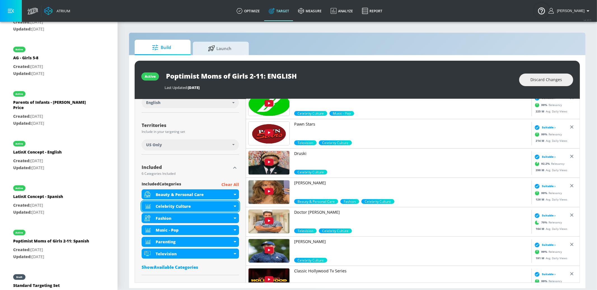
click at [237, 209] on div "Celebrity Culture" at bounding box center [190, 207] width 97 height 10
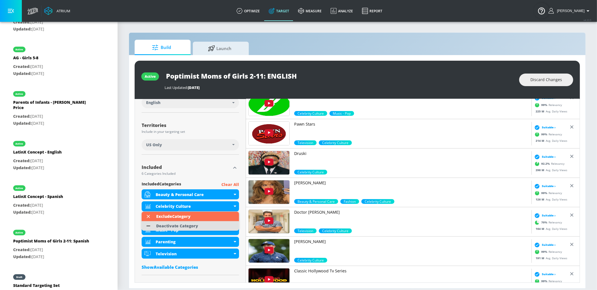
click at [185, 224] on div "Deactivate Category" at bounding box center [177, 226] width 42 height 4
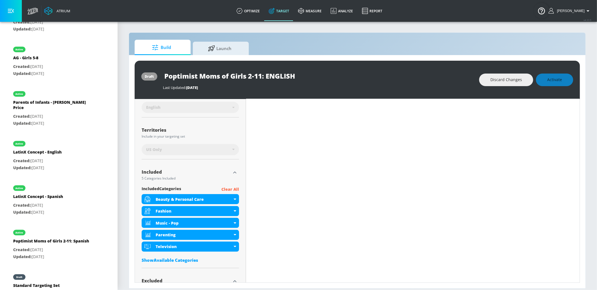
scroll to position [129, 0]
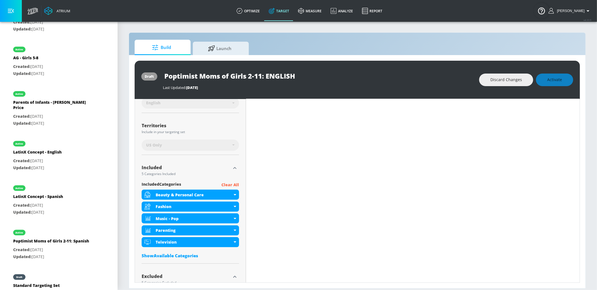
drag, startPoint x: 183, startPoint y: 258, endPoint x: 182, endPoint y: 255, distance: 3.1
click at [182, 258] on div "Show Available Categories" at bounding box center [190, 256] width 97 height 6
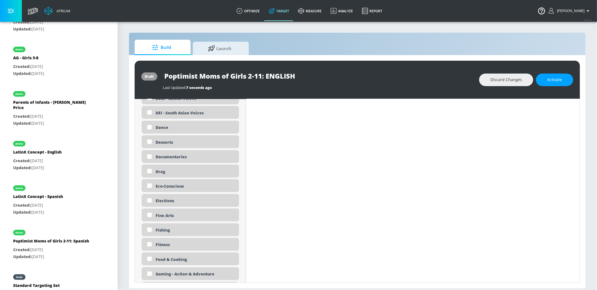
scroll to position [573, 0]
click at [173, 242] on div "Fitness" at bounding box center [195, 243] width 79 height 5
checkbox input "true"
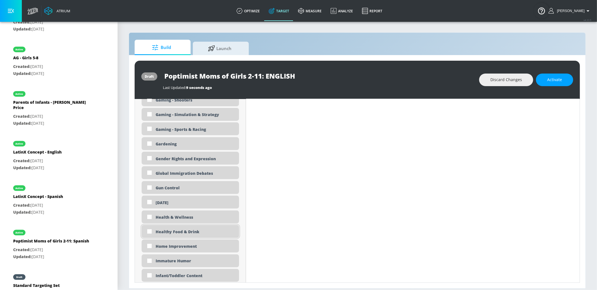
scroll to position [768, 0]
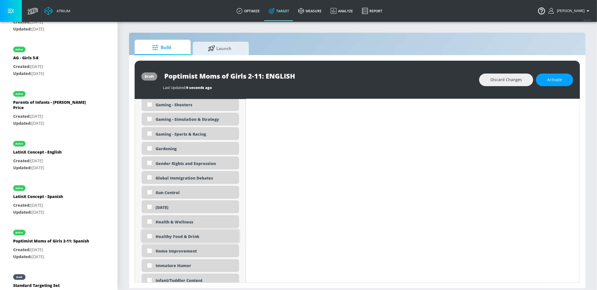
click at [180, 237] on div "Healthy Food & Drink" at bounding box center [195, 236] width 79 height 5
checkbox input "true"
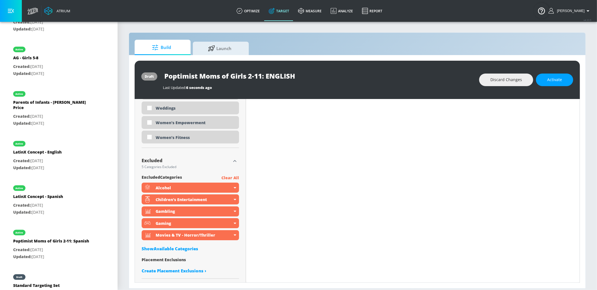
click at [176, 247] on div "Show Available Categories" at bounding box center [190, 249] width 97 height 6
click at [174, 264] on input "Sort By" at bounding box center [187, 260] width 90 height 11
type input "imma"
click at [179, 278] on div "Immature Humor" at bounding box center [195, 275] width 79 height 5
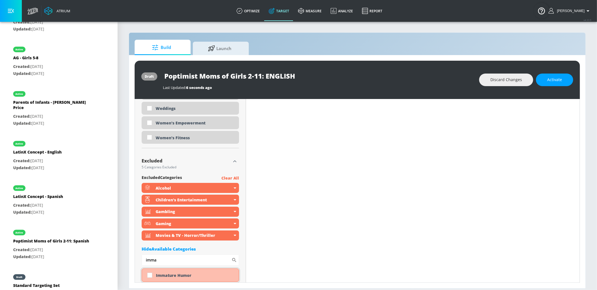
checkbox input "true"
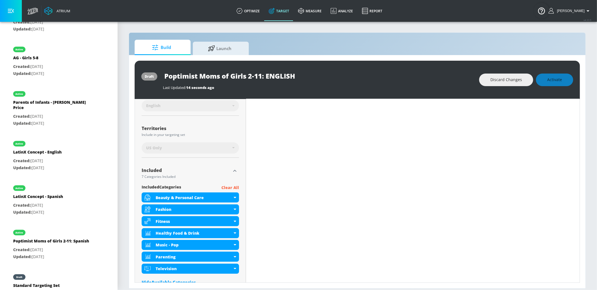
scroll to position [0, 0]
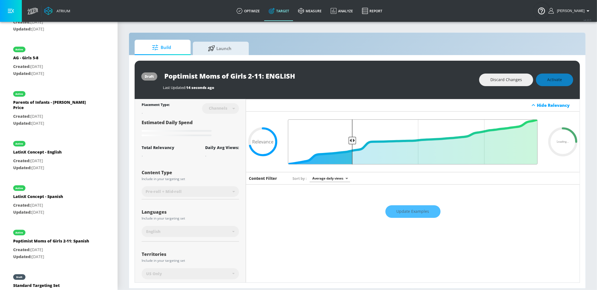
drag, startPoint x: 366, startPoint y: 139, endPoint x: 351, endPoint y: 140, distance: 14.3
click at [351, 140] on input "Final Threshold" at bounding box center [412, 142] width 255 height 45
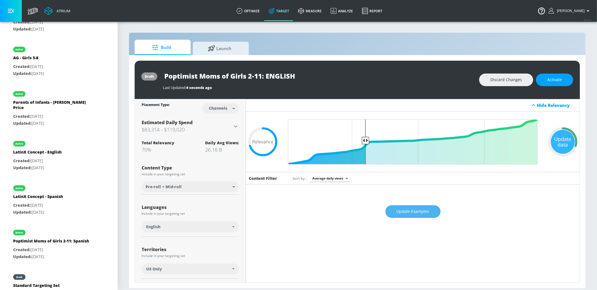
click at [417, 209] on span "Update Examples" at bounding box center [413, 211] width 33 height 7
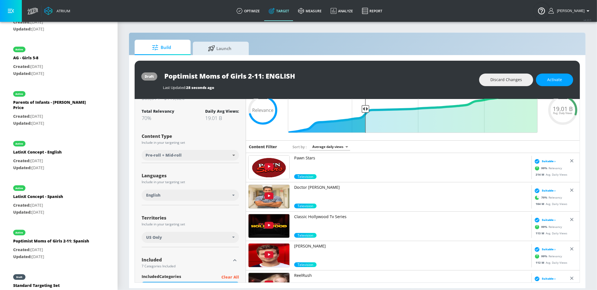
scroll to position [33, 0]
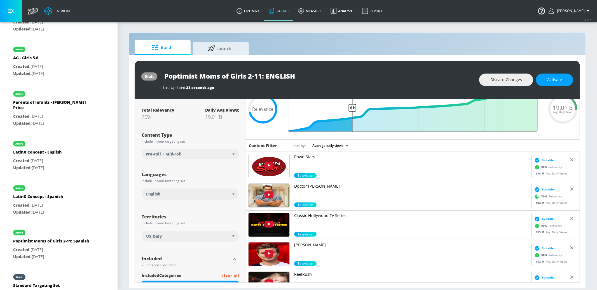
drag, startPoint x: 365, startPoint y: 108, endPoint x: 355, endPoint y: 108, distance: 10.6
type input "0.75"
click at [353, 107] on input "Final Threshold" at bounding box center [412, 109] width 255 height 45
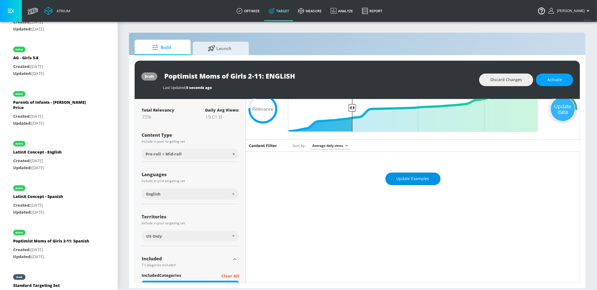
click at [407, 179] on span "Update Examples" at bounding box center [413, 179] width 33 height 7
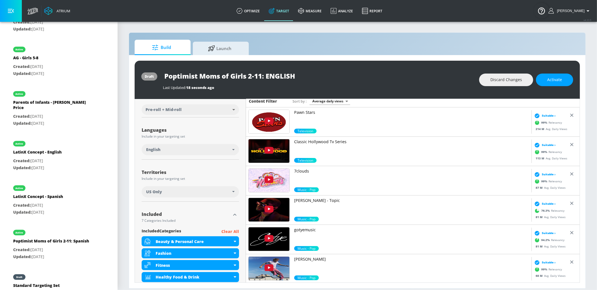
scroll to position [0, 0]
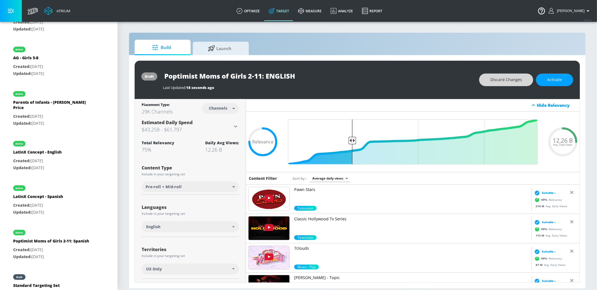
click at [521, 80] on span "Discard Changes" at bounding box center [507, 79] width 32 height 7
click at [554, 77] on span "Activate" at bounding box center [554, 79] width 15 height 7
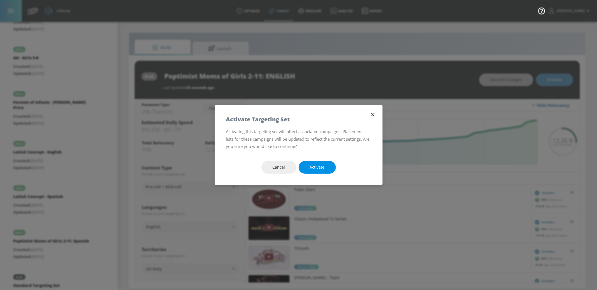
click at [326, 165] on button "Activate" at bounding box center [317, 167] width 37 height 13
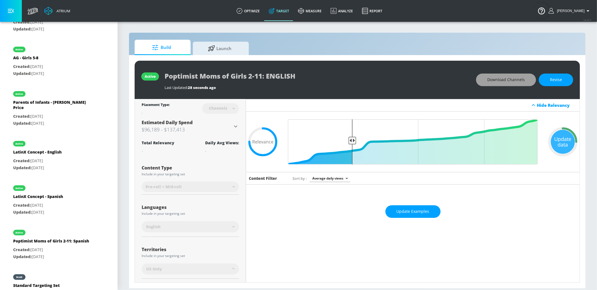
click at [500, 81] on span "Download Channels" at bounding box center [506, 79] width 38 height 7
click at [261, 11] on link "optimize" at bounding box center [248, 11] width 32 height 20
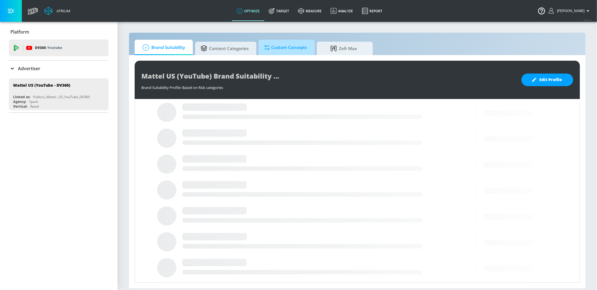
click at [278, 47] on span "Custom Concepts" at bounding box center [285, 47] width 43 height 13
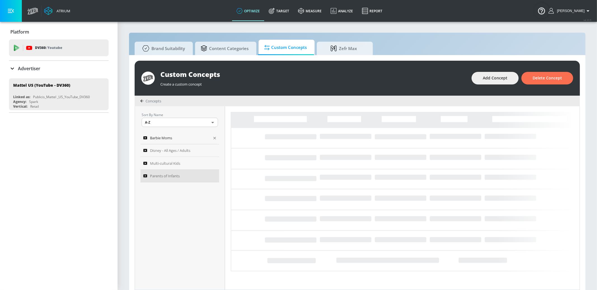
click at [193, 139] on div "Barbie Moms" at bounding box center [176, 138] width 66 height 7
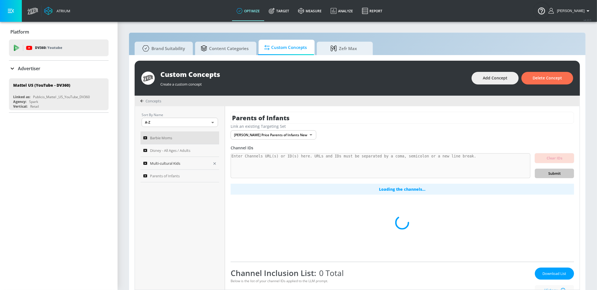
type input "Barbie Moms"
type input "89d2a2df-7948-4c21-9e55-22df6b9213fd"
type textarea "Include channels of content that appeals to moms of young children. Include lif…"
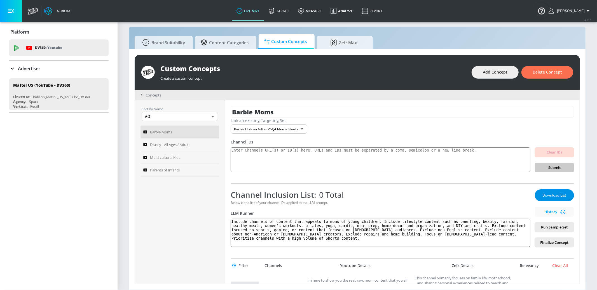
click at [547, 193] on span "Download List" at bounding box center [555, 195] width 28 height 6
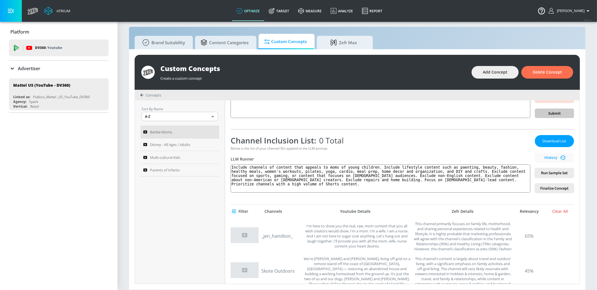
scroll to position [58, 0]
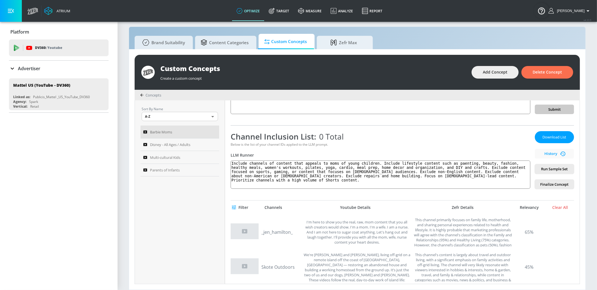
drag, startPoint x: 28, startPoint y: 67, endPoint x: 39, endPoint y: 83, distance: 19.0
click at [28, 67] on p "Advertiser" at bounding box center [29, 69] width 22 height 6
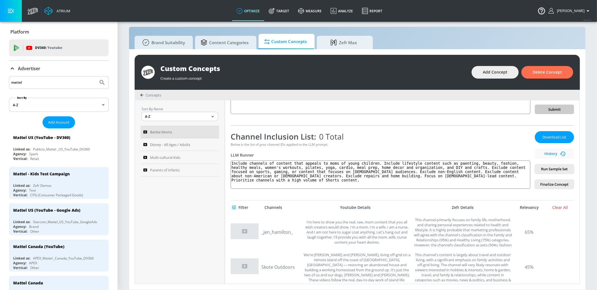
click at [39, 86] on div "mattel" at bounding box center [59, 82] width 100 height 13
click at [39, 86] on input "mattel" at bounding box center [53, 82] width 85 height 7
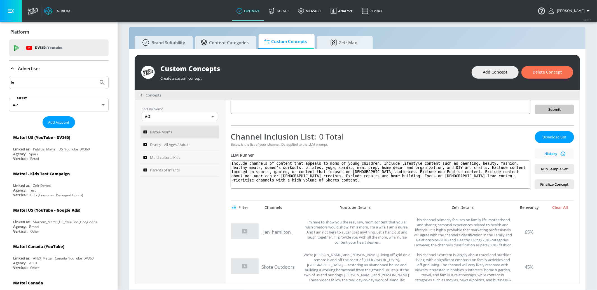
type input "le"
click at [580, 9] on span "[PERSON_NAME]" at bounding box center [570, 11] width 30 height 4
click at [573, 28] on div "Logout" at bounding box center [567, 26] width 47 height 7
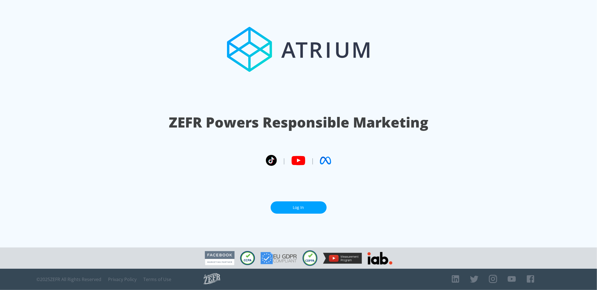
click at [310, 202] on link "Log In" at bounding box center [299, 208] width 56 height 13
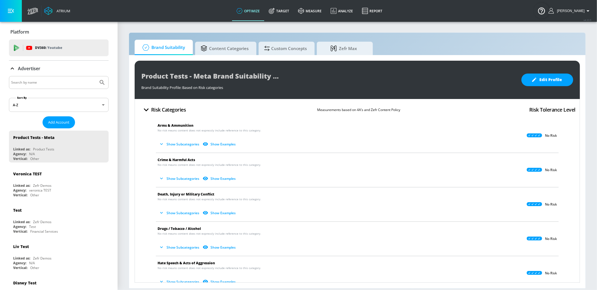
click at [57, 82] on input "Search by name" at bounding box center [53, 82] width 85 height 7
click at [96, 76] on button "Submit Search" at bounding box center [102, 82] width 12 height 12
click at [57, 81] on input "lwgo" at bounding box center [53, 82] width 85 height 7
type input "lego"
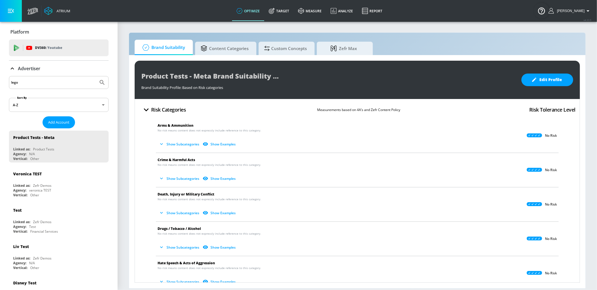
click at [96, 76] on button "Submit Search" at bounding box center [102, 82] width 12 height 12
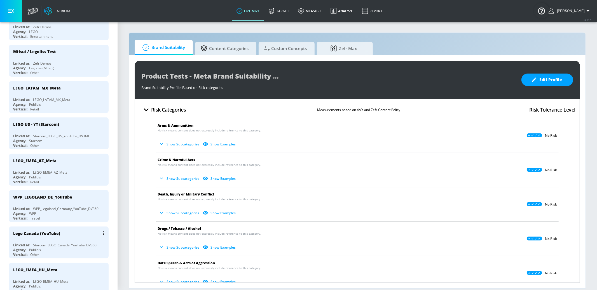
scroll to position [159, 0]
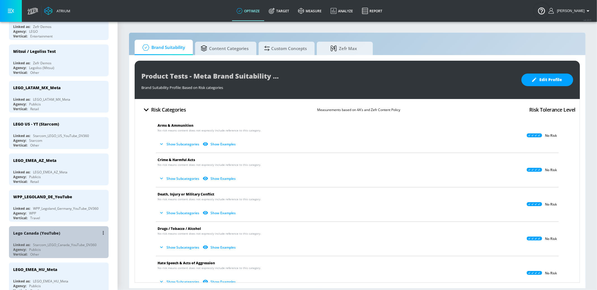
click at [73, 235] on div "Lego Canada (YouTube)" at bounding box center [60, 233] width 94 height 13
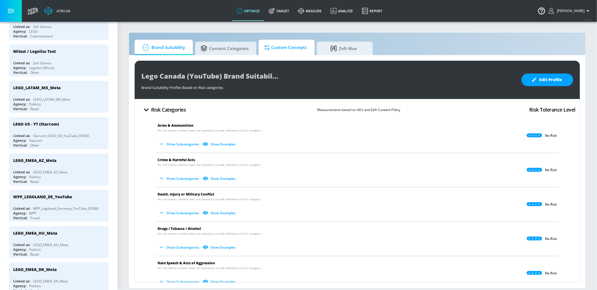
click at [269, 46] on icon at bounding box center [267, 47] width 5 height 5
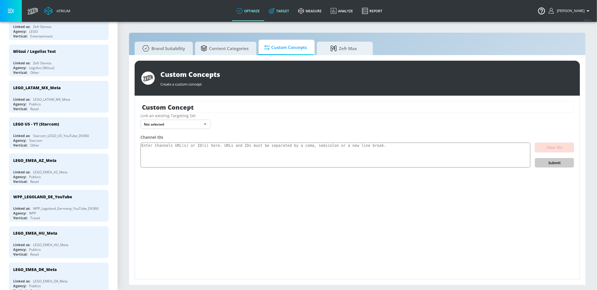
click at [286, 13] on link "Target" at bounding box center [278, 11] width 29 height 20
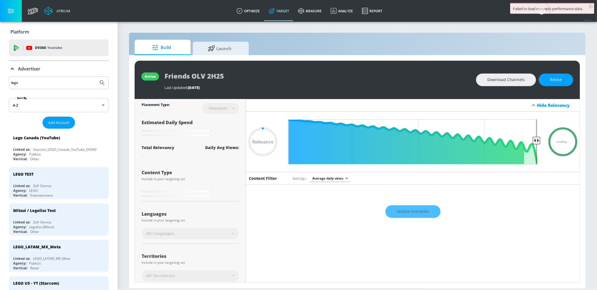
click at [12, 67] on icon at bounding box center [12, 69] width 7 height 7
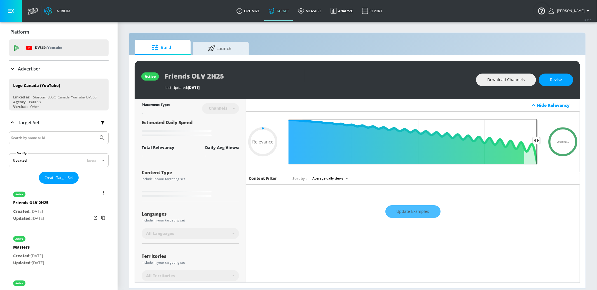
type input "0.55"
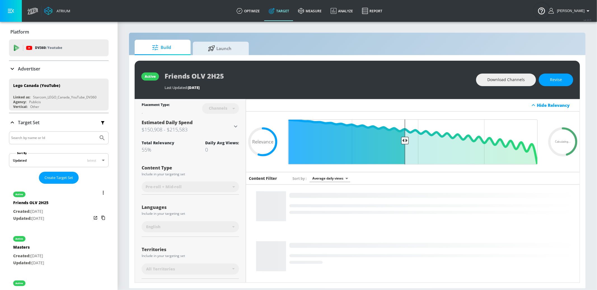
click at [103, 193] on icon "list of Target Set" at bounding box center [103, 193] width 1 height 4
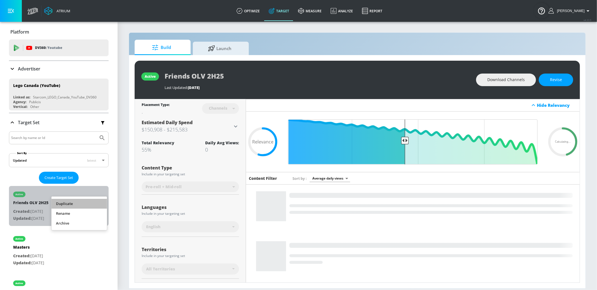
click at [85, 206] on li "Duplicate" at bounding box center [79, 204] width 55 height 10
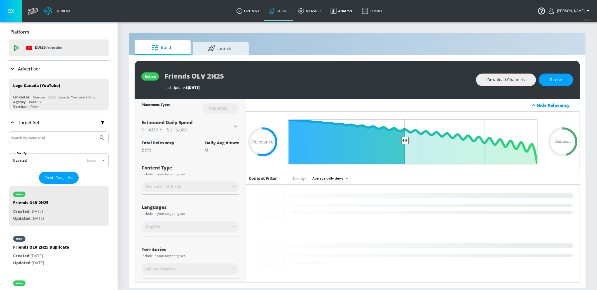
drag, startPoint x: 72, startPoint y: 245, endPoint x: 180, endPoint y: 79, distance: 198.9
click at [72, 245] on div "draft Friends OLV 2H25 Duplicate Created: [DATE] Updated: [DATE]" at bounding box center [59, 251] width 100 height 40
type input "Friends OLV 2H25 Duplicate"
type input "0.05"
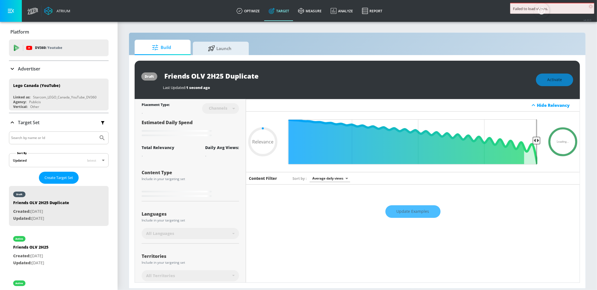
click at [186, 78] on input "Friends OLV 2H25 Duplicate" at bounding box center [233, 76] width 140 height 13
paste input "Holiday YouTube OLV 2H25"
type input "Holiday YouTube OLV 2H25"
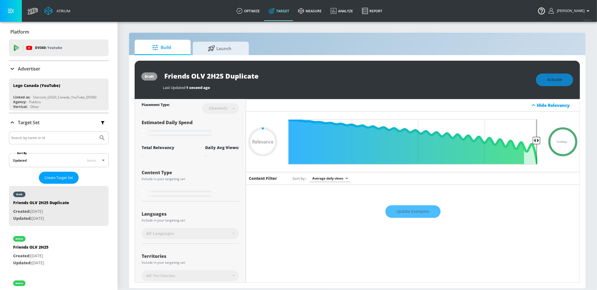
type input "0.05"
type input "Holiday YouTube OLV 2H25"
type input "0.55"
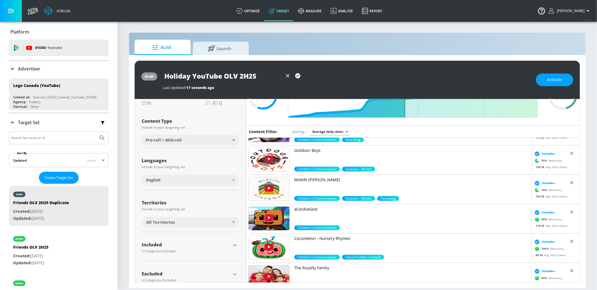
scroll to position [59, 0]
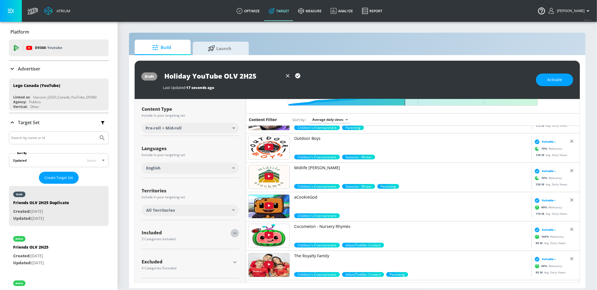
click at [234, 231] on icon "button" at bounding box center [235, 233] width 7 height 7
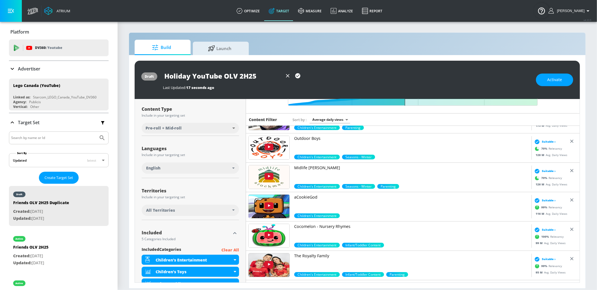
scroll to position [139, 0]
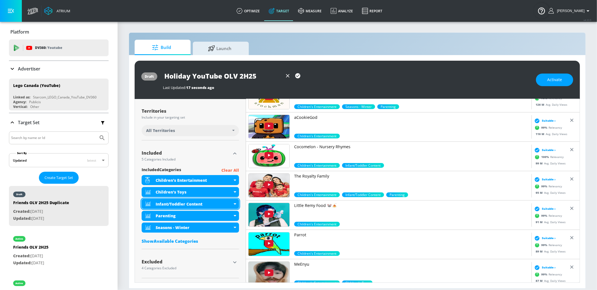
click at [234, 205] on div "Infant/Toddler Content" at bounding box center [190, 204] width 97 height 10
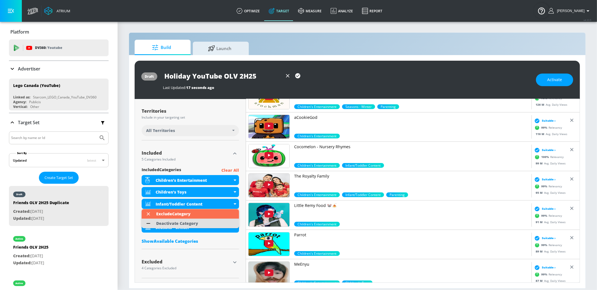
click at [208, 223] on li "Deactivate Category" at bounding box center [190, 224] width 97 height 10
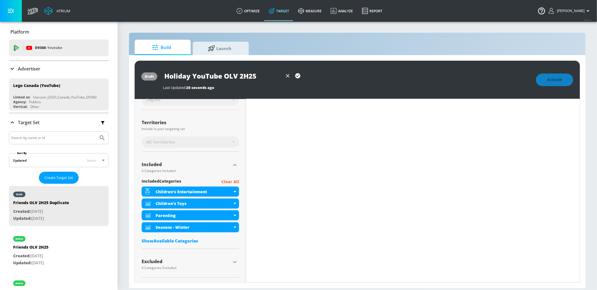
scroll to position [131, 0]
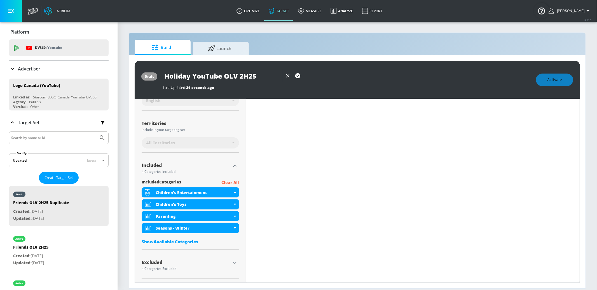
click at [177, 241] on div "Show Available Categories" at bounding box center [190, 242] width 97 height 6
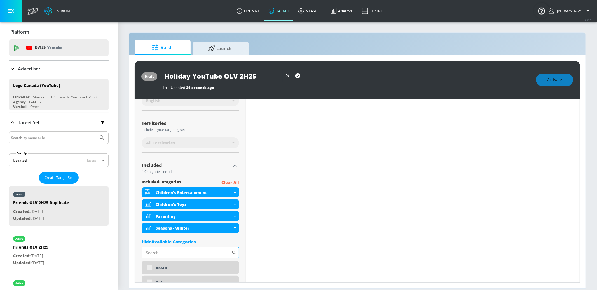
click at [183, 254] on input "Sort By" at bounding box center [187, 252] width 90 height 11
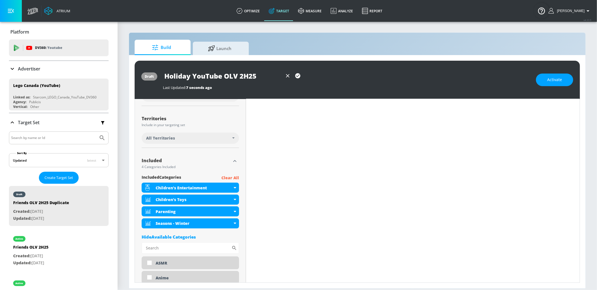
scroll to position [127, 0]
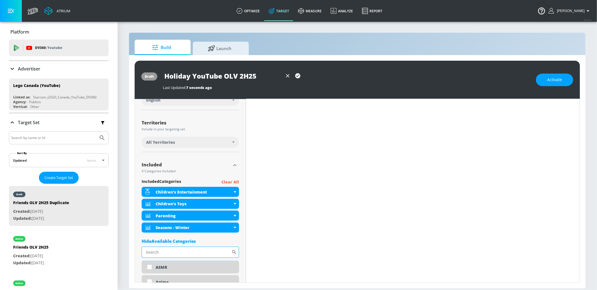
click at [188, 249] on input "Sort By" at bounding box center [187, 252] width 90 height 11
type input "fashion"
click at [204, 269] on div "Fashion" at bounding box center [195, 267] width 79 height 5
checkbox input "true"
click at [184, 252] on input "fashion" at bounding box center [187, 252] width 90 height 11
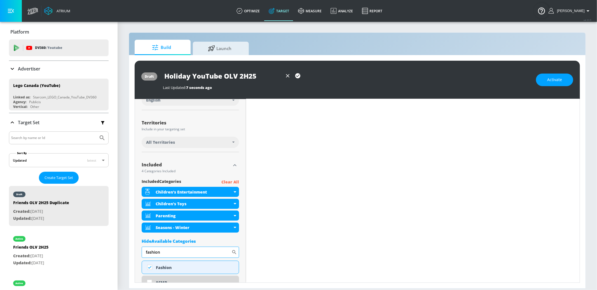
click at [184, 252] on input "fashion" at bounding box center [187, 252] width 90 height 11
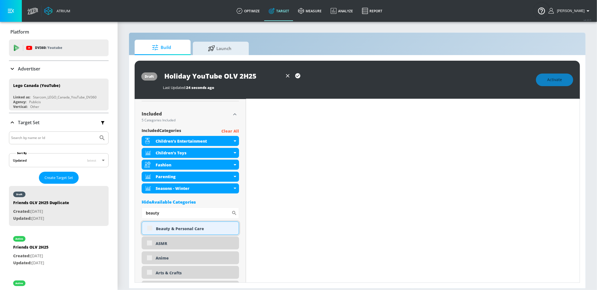
scroll to position [183, 0]
type input "beauty"
click at [263, 77] on input "Holiday YouTube OLV 2H25" at bounding box center [223, 76] width 120 height 13
click at [199, 76] on input "Holiday YouTube OLV 2H25 (parents + Kids, seasonal)" at bounding box center [223, 76] width 120 height 13
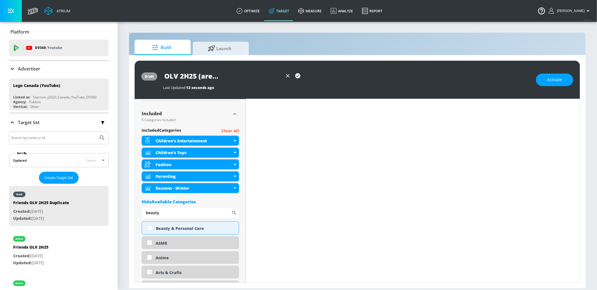
scroll to position [0, 61]
type input "Holiday YouTube OLV 2H25 (Parents + Kids, seasonal)"
drag, startPoint x: 298, startPoint y: 73, endPoint x: 180, endPoint y: 241, distance: 205.3
click at [298, 73] on icon "button" at bounding box center [297, 75] width 5 height 5
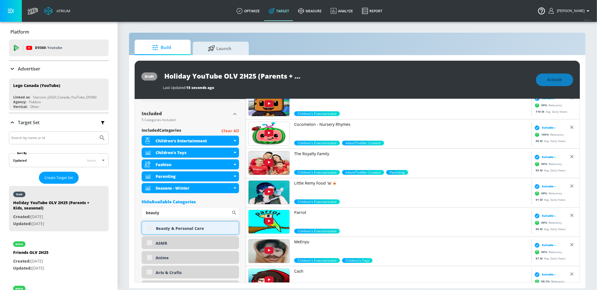
click at [177, 231] on div "Beauty & Personal Care" at bounding box center [190, 227] width 97 height 13
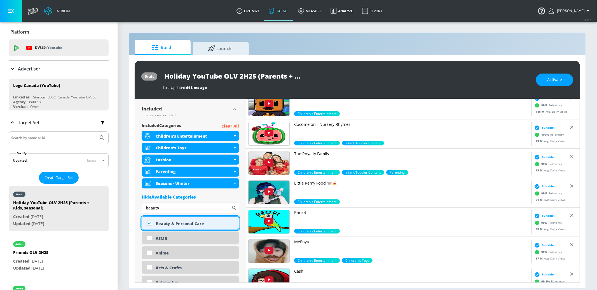
checkbox input "true"
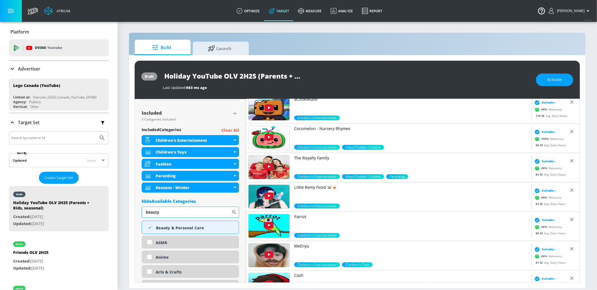
click at [165, 213] on input "beauty" at bounding box center [187, 212] width 90 height 11
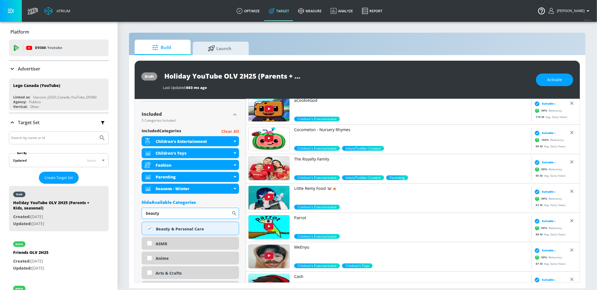
click at [165, 213] on input "beauty" at bounding box center [187, 213] width 90 height 11
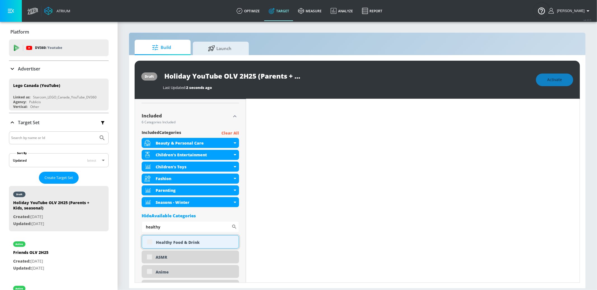
scroll to position [183, 0]
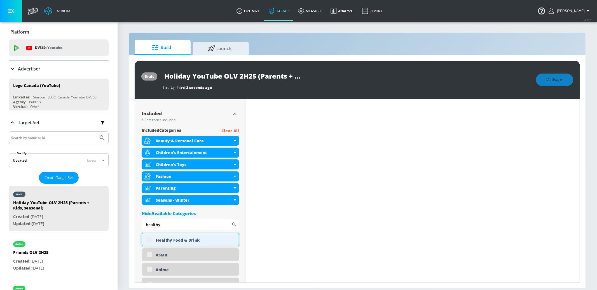
type input "healthy"
click at [169, 240] on div "Healthy Food & Drink" at bounding box center [195, 240] width 79 height 5
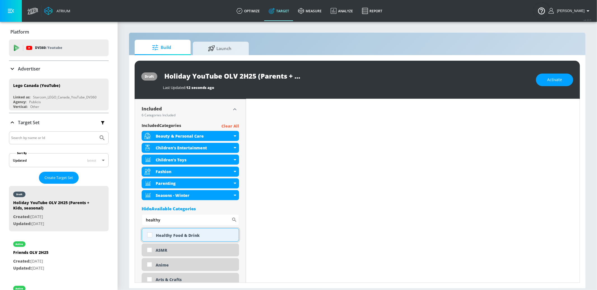
scroll to position [178, 0]
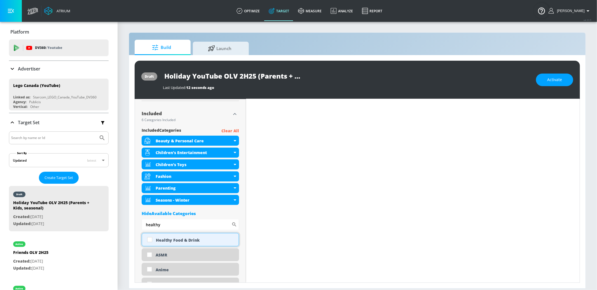
click at [169, 240] on div "Healthy Food & Drink" at bounding box center [195, 240] width 79 height 5
checkbox input "true"
click at [164, 226] on input "healthy" at bounding box center [187, 224] width 90 height 11
click at [164, 225] on input "healthy" at bounding box center [187, 224] width 90 height 11
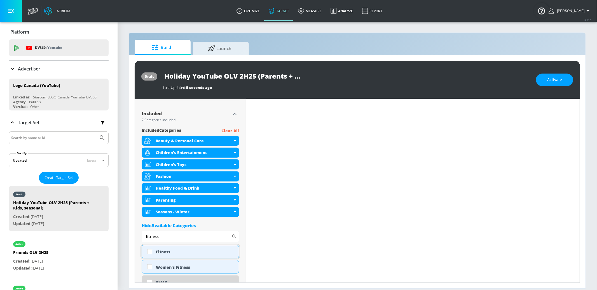
type input "fitness"
click at [177, 252] on div "Fitness" at bounding box center [195, 251] width 79 height 5
checkbox input "true"
click at [172, 235] on input "fitness" at bounding box center [187, 236] width 90 height 11
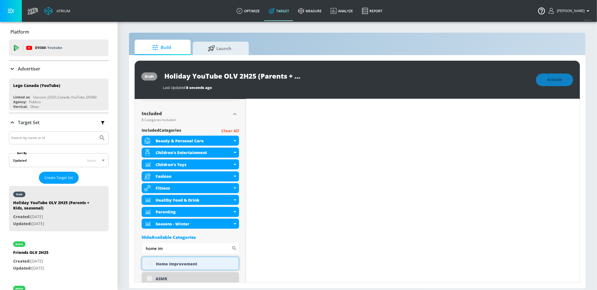
scroll to position [182, 0]
type input "home im"
click at [173, 265] on div "Home Improvement" at bounding box center [195, 264] width 79 height 5
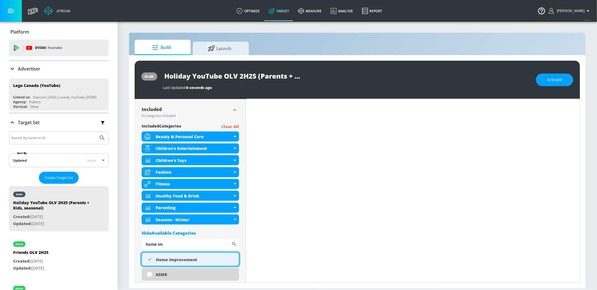
checkbox input "true"
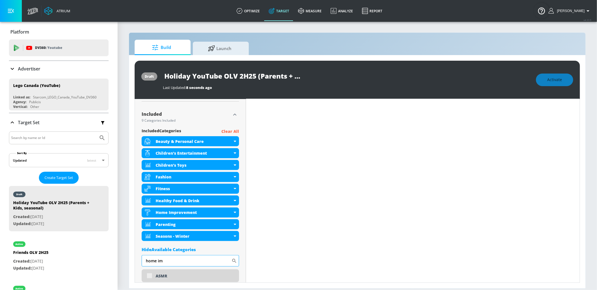
click at [169, 263] on input "home im" at bounding box center [187, 260] width 90 height 11
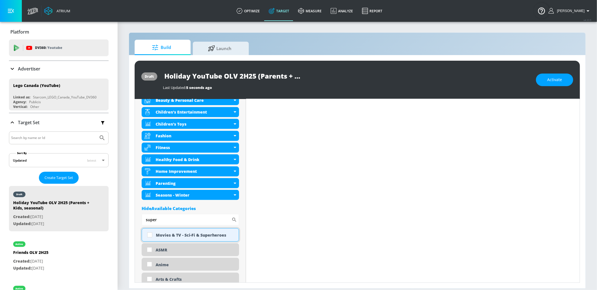
scroll to position [214, 0]
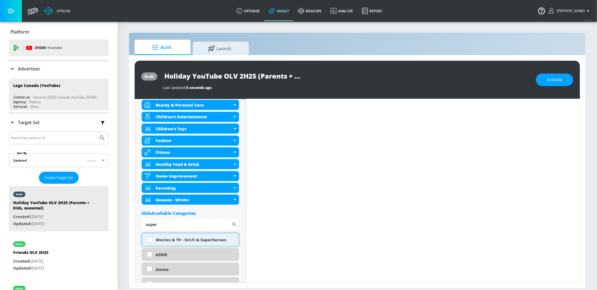
type input "super"
click at [174, 239] on div "Movies & TV - Sci-Fi & Superheroes" at bounding box center [195, 239] width 79 height 5
checkbox input "true"
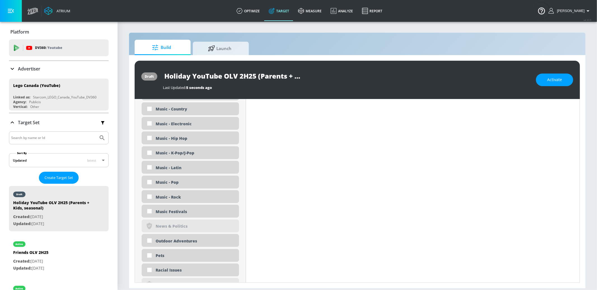
scroll to position [1605, 0]
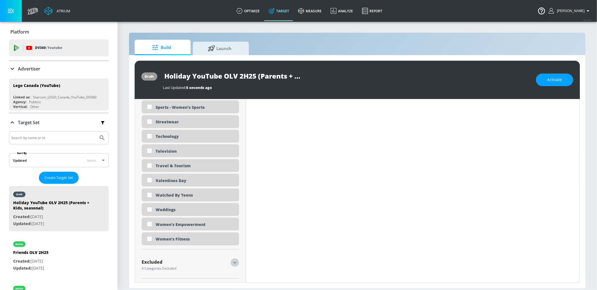
click at [235, 261] on icon "button" at bounding box center [235, 263] width 7 height 7
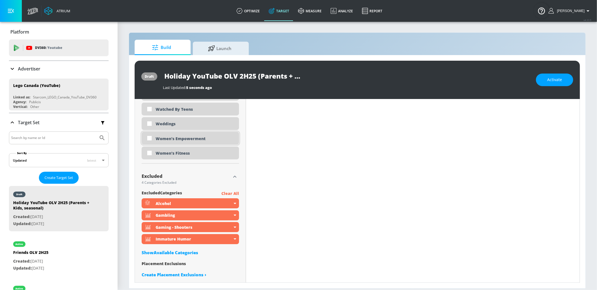
scroll to position [1695, 0]
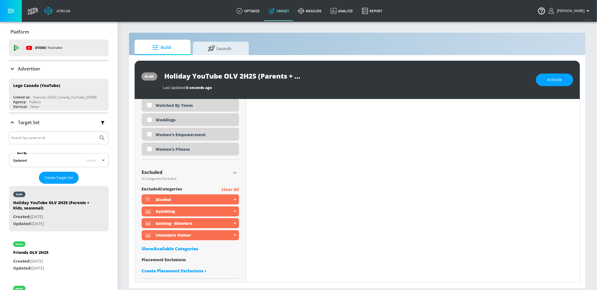
click at [172, 248] on div "Show Available Categories" at bounding box center [190, 249] width 97 height 6
click at [177, 257] on input "Sort By" at bounding box center [187, 259] width 90 height 11
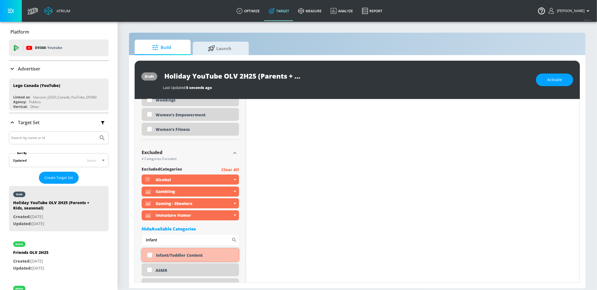
type input "infant"
click at [177, 253] on div "Infant/Toddler Content" at bounding box center [195, 255] width 79 height 5
checkbox input "true"
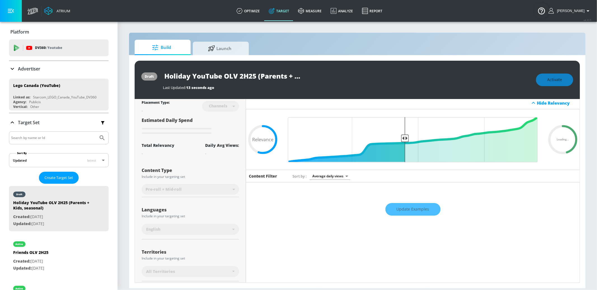
scroll to position [0, 0]
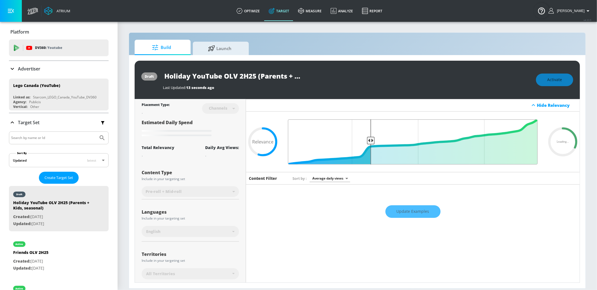
drag, startPoint x: 405, startPoint y: 139, endPoint x: 372, endPoint y: 139, distance: 32.5
click at [372, 139] on input "Final Threshold" at bounding box center [412, 142] width 255 height 45
type input "0.55"
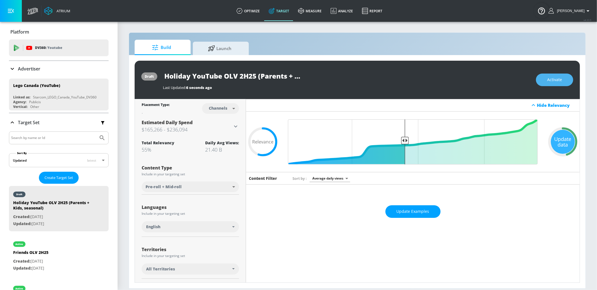
click at [546, 83] on button "Activate" at bounding box center [554, 80] width 37 height 13
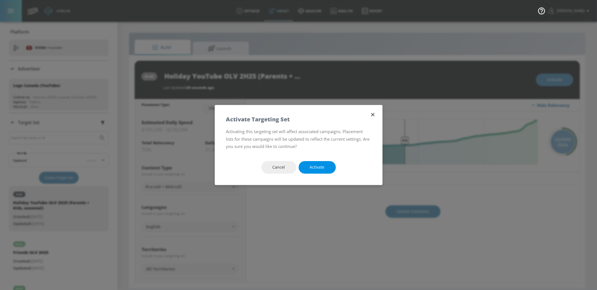
click at [319, 165] on span "Activate" at bounding box center [317, 167] width 15 height 7
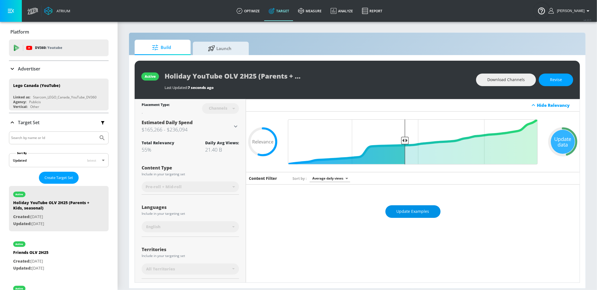
click at [416, 209] on span "Update Examples" at bounding box center [413, 211] width 33 height 7
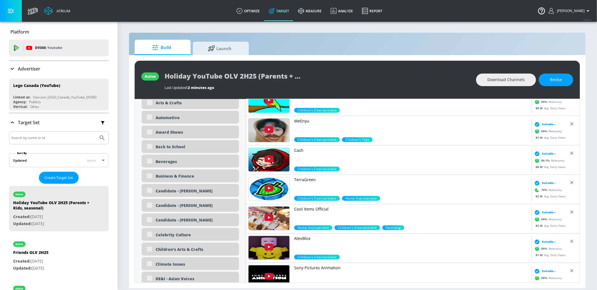
scroll to position [398, 0]
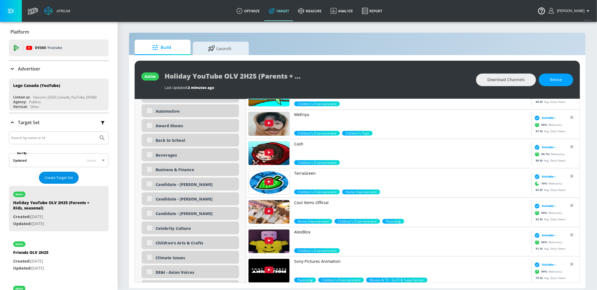
click at [55, 175] on span "Create Target Set" at bounding box center [59, 178] width 29 height 6
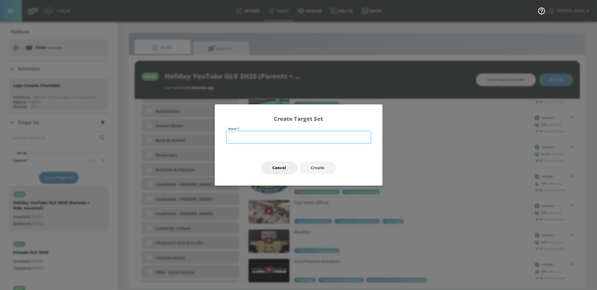
click at [278, 136] on input "text" at bounding box center [298, 137] width 145 height 13
type input "Seasonal - Winter"
click at [325, 171] on button "Create" at bounding box center [318, 168] width 36 height 13
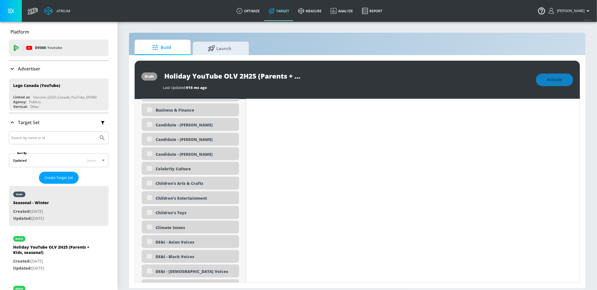
type input "Seasonal - Winter"
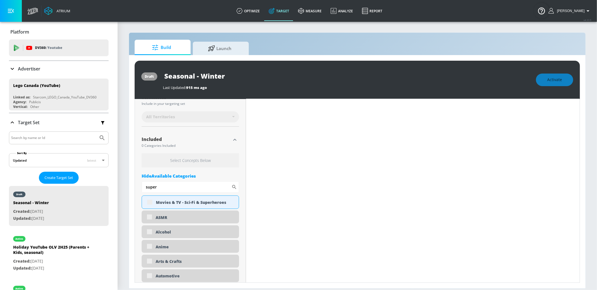
scroll to position [119, 0]
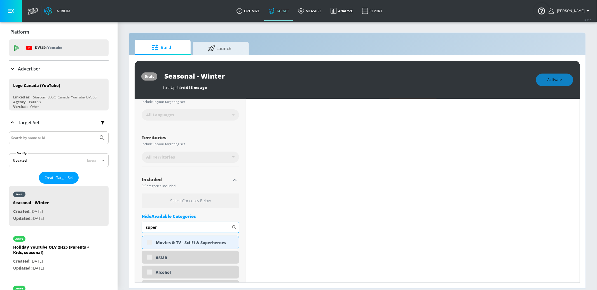
click at [185, 225] on input "super" at bounding box center [187, 227] width 90 height 11
type input "0.6"
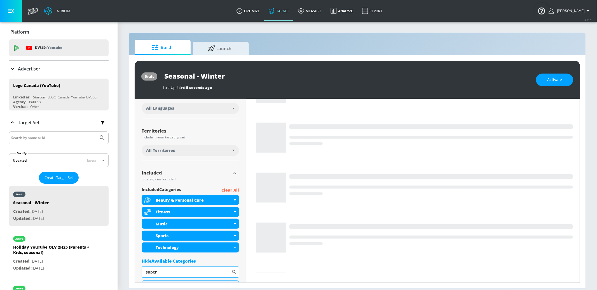
scroll to position [112, 0]
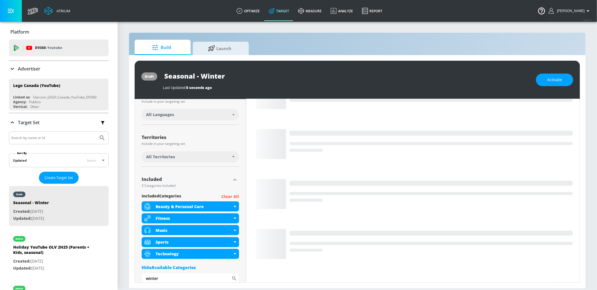
type input "winter"
click at [237, 195] on p "Clear All" at bounding box center [230, 196] width 18 height 7
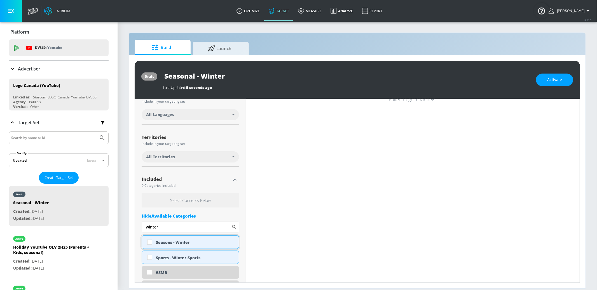
click at [180, 242] on div "Seasons - Winter" at bounding box center [195, 242] width 79 height 5
checkbox input "true"
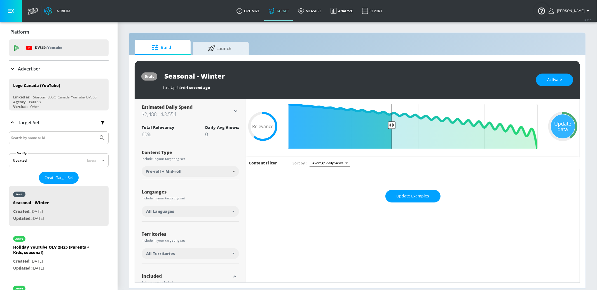
scroll to position [0, 0]
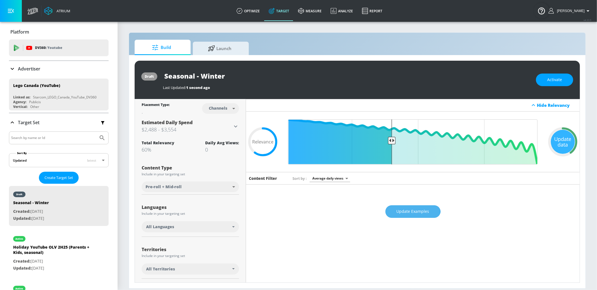
click at [397, 211] on span "Update Examples" at bounding box center [413, 211] width 33 height 7
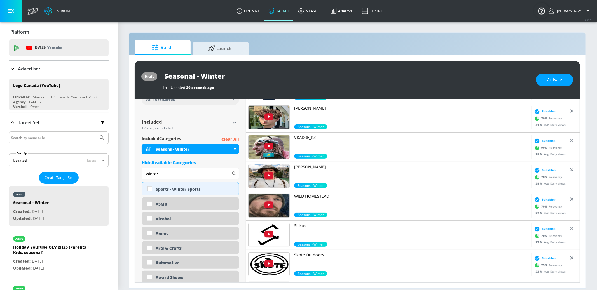
scroll to position [170, 0]
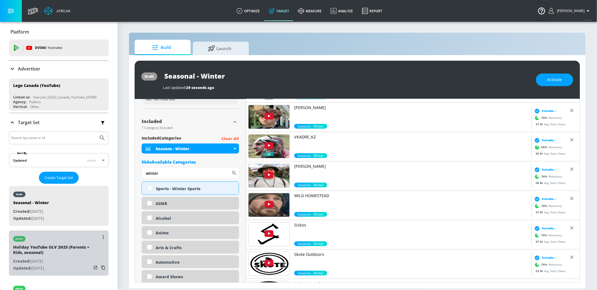
click at [86, 259] on p "Created: [DATE]" at bounding box center [52, 261] width 78 height 7
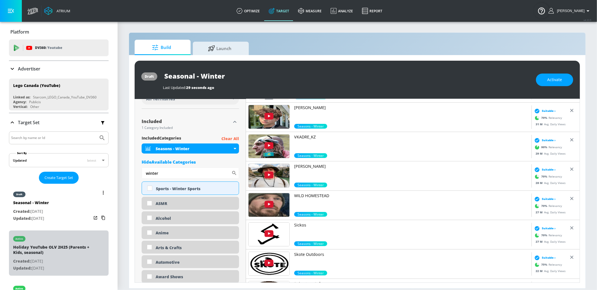
type input "Holiday YouTube OLV 2H25 (Parents + Kids, seasonal)"
type input "0.05"
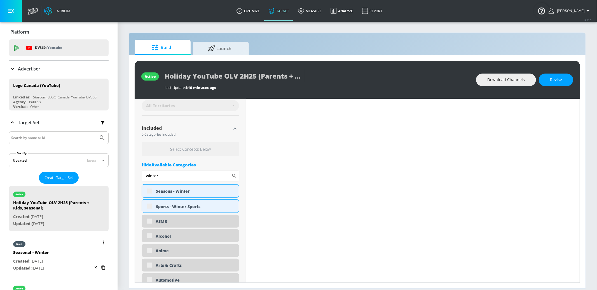
scroll to position [177, 0]
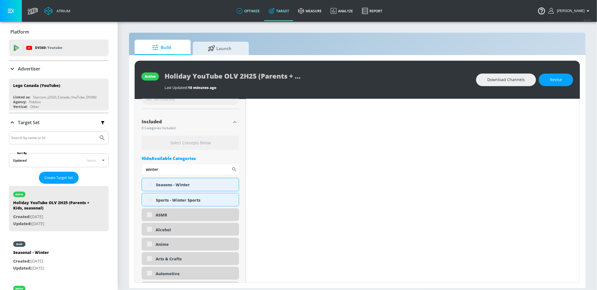
click at [260, 12] on link "optimize" at bounding box center [248, 11] width 32 height 20
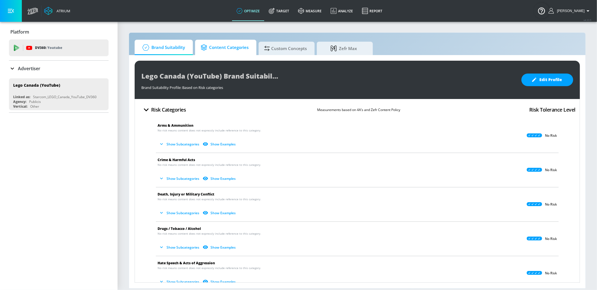
click at [224, 48] on span "Content Categories" at bounding box center [225, 47] width 48 height 13
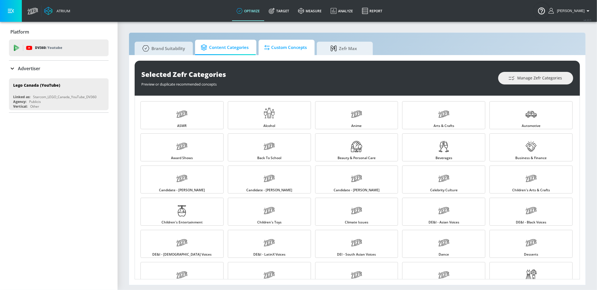
click at [302, 45] on span "Custom Concepts" at bounding box center [285, 47] width 43 height 13
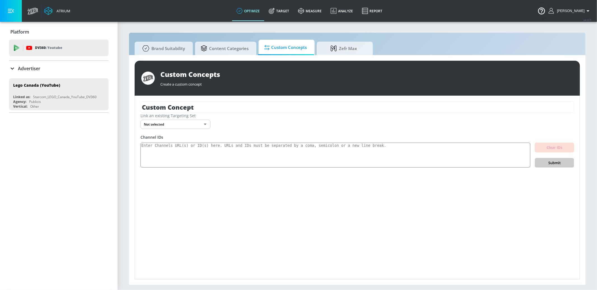
drag, startPoint x: 199, startPoint y: 108, endPoint x: 125, endPoint y: 107, distance: 73.4
click at [125, 107] on section "Brand Suitability Content Categories Custom Concepts Zefr Max Custom Concepts C…" at bounding box center [358, 155] width 480 height 269
type input "o"
drag, startPoint x: 150, startPoint y: 109, endPoint x: 146, endPoint y: 109, distance: 4.2
click at [146, 109] on input "HOliday Gifting" at bounding box center [348, 107] width 414 height 12
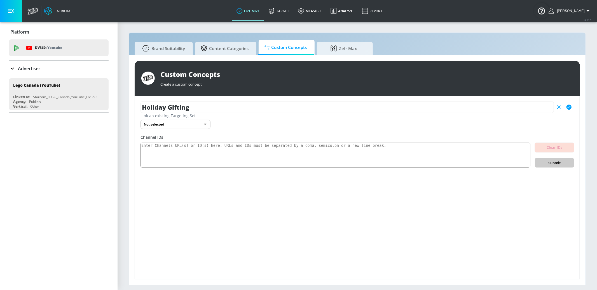
type input "Holiday Gifting"
click at [158, 127] on body "Atrium optimize Target measure Analyze Report optimize Target measure Analyze R…" at bounding box center [298, 145] width 597 height 290
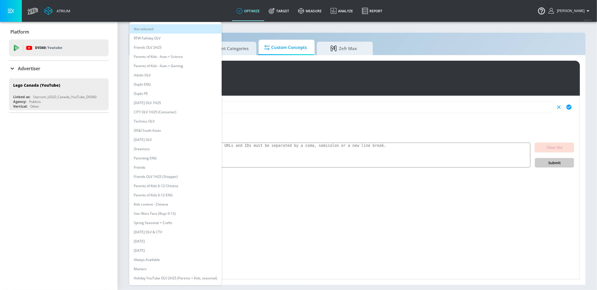
click at [186, 277] on li "Holiday YouTube OLV 2H25 (Parents + Kids, seasonal)" at bounding box center [175, 278] width 92 height 9
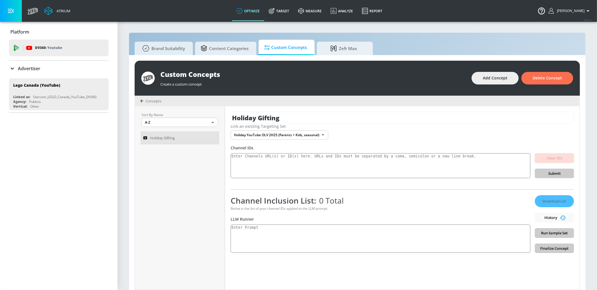
click at [254, 224] on div "Channel Inclusion List: 0 Total Below is the list of your channel IDs applied t…" at bounding box center [381, 224] width 300 height 58
click at [254, 234] on textarea at bounding box center [381, 239] width 300 height 28
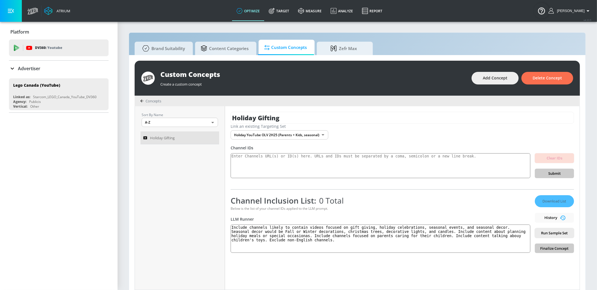
click at [545, 235] on span "Run Sample Set" at bounding box center [555, 233] width 30 height 6
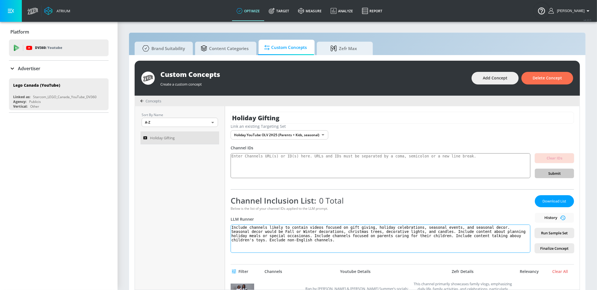
click at [363, 242] on textarea "Include channels likely to contain videos focused on gift giving, holiday celeb…" at bounding box center [381, 239] width 300 height 28
click at [392, 240] on textarea "Include channels likely to contain videos focused on gift giving, holiday celeb…" at bounding box center [381, 239] width 300 height 28
type textarea "Include channels likely to contain videos focused on gift giving, holiday celeb…"
click at [552, 234] on span "Run Sample Set" at bounding box center [555, 233] width 30 height 6
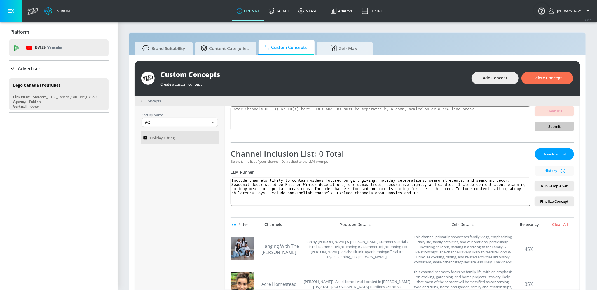
scroll to position [50, 0]
